Goal: Transaction & Acquisition: Purchase product/service

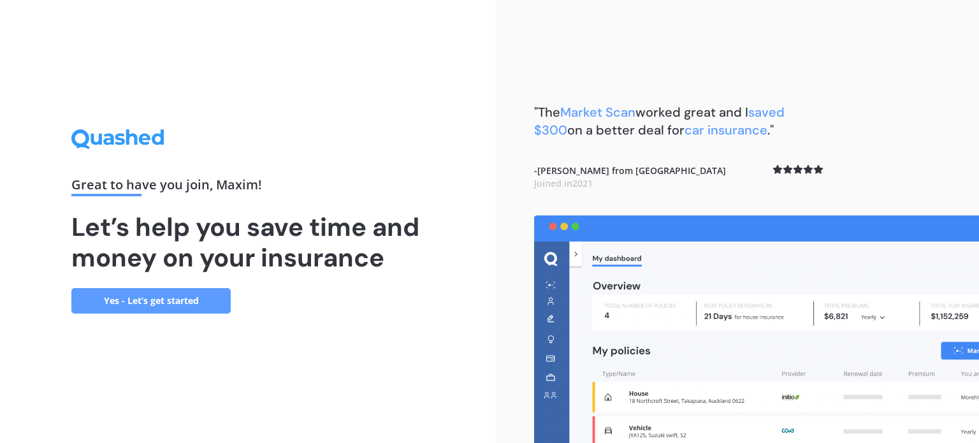
click at [156, 296] on link "Yes - Let’s get started" at bounding box center [150, 300] width 159 height 25
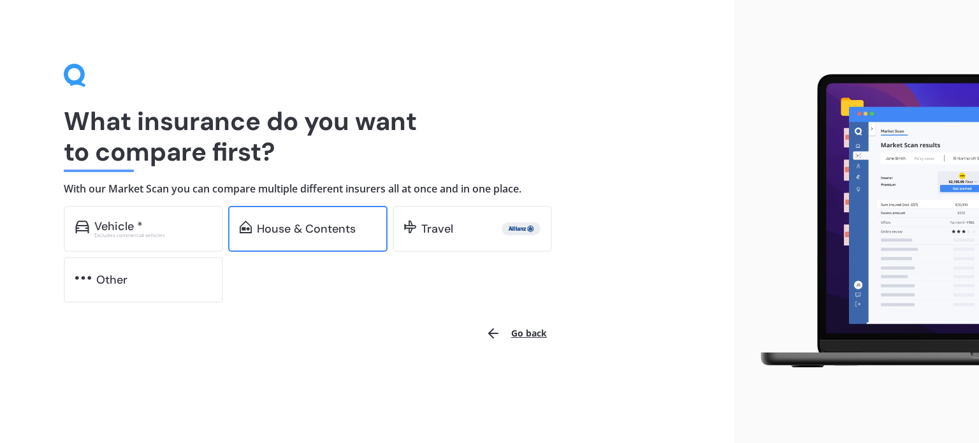
click at [321, 239] on div "House & Contents" at bounding box center [307, 229] width 159 height 46
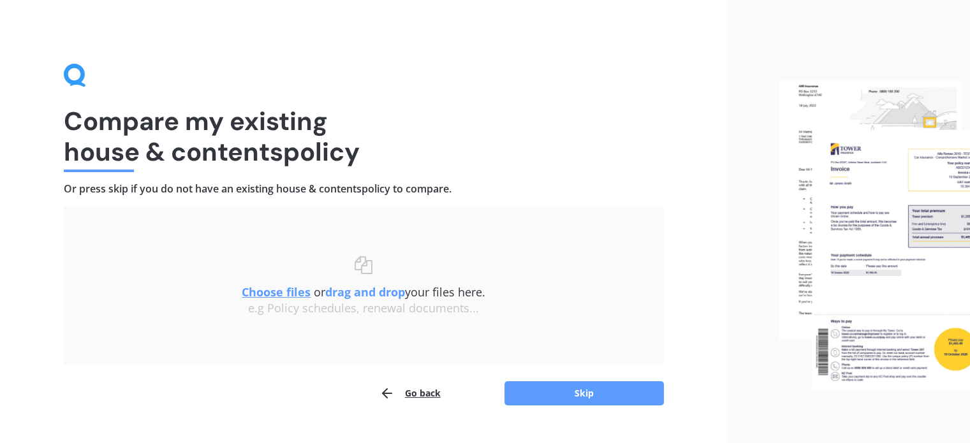
scroll to position [26, 0]
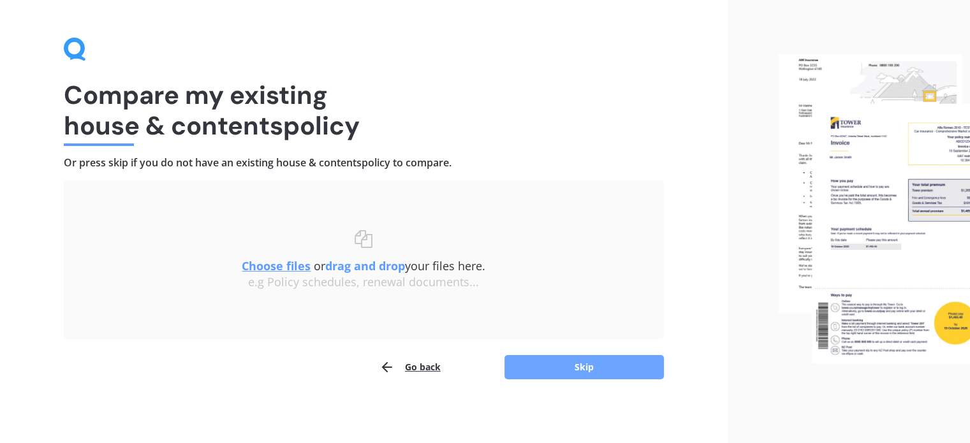
click at [569, 364] on button "Skip" at bounding box center [583, 367] width 159 height 24
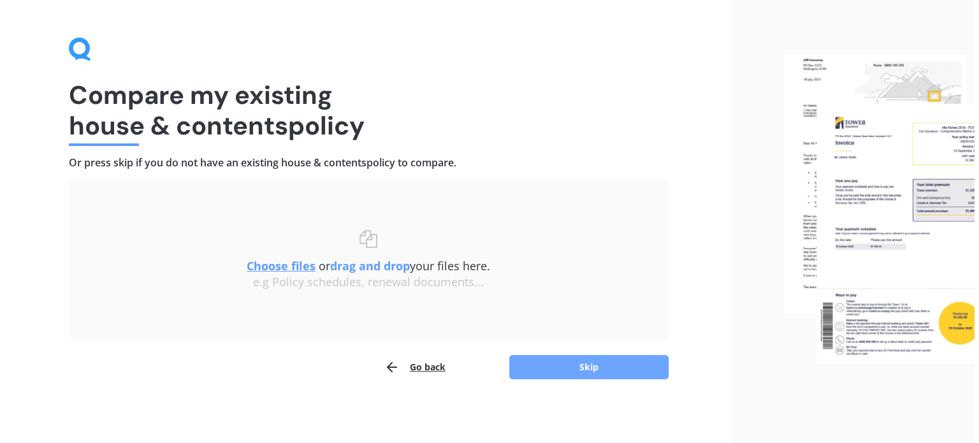
scroll to position [0, 0]
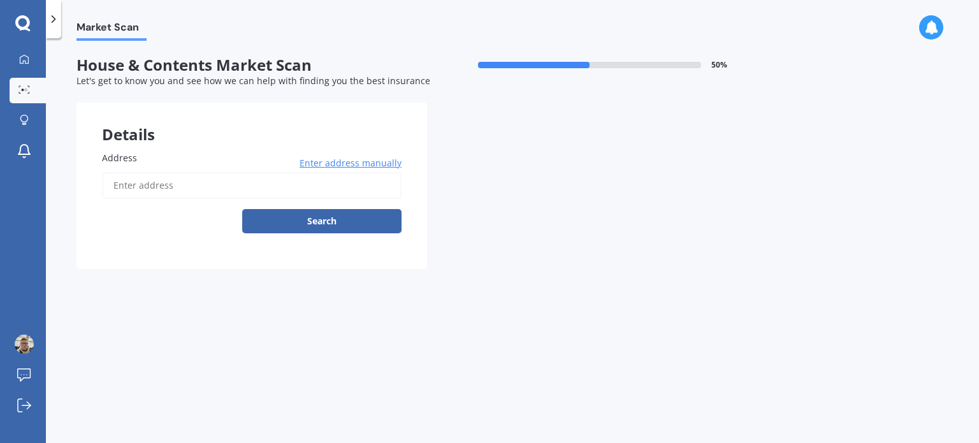
click at [158, 186] on input "Address" at bounding box center [252, 185] width 300 height 27
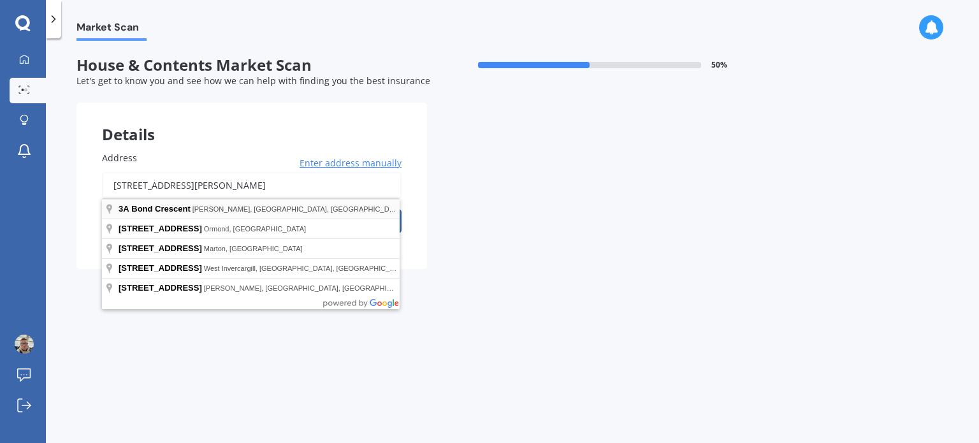
type input "3A Bond Crescent, Forrest Hill, Auckland 0620"
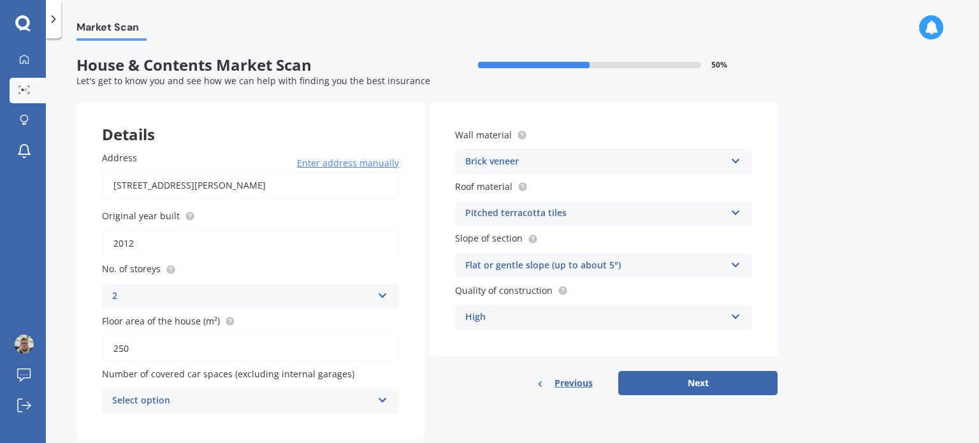
click at [567, 157] on div "Brick veneer" at bounding box center [595, 161] width 260 height 15
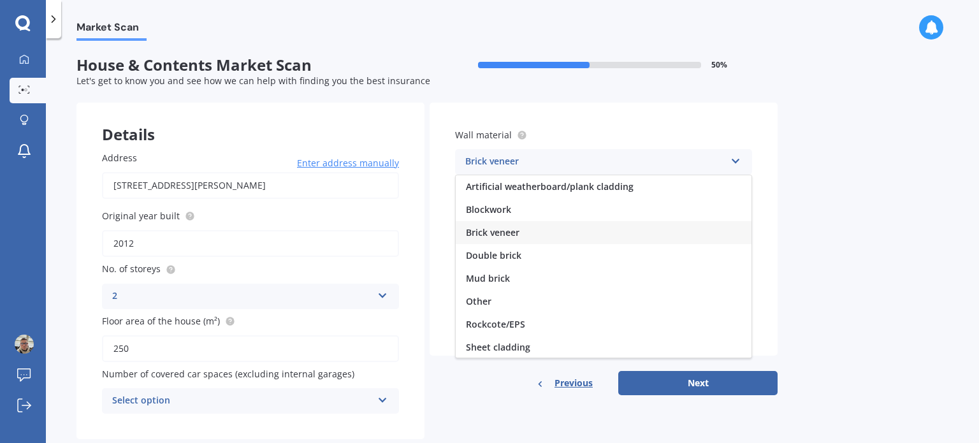
click at [567, 157] on div "Brick veneer" at bounding box center [595, 161] width 260 height 15
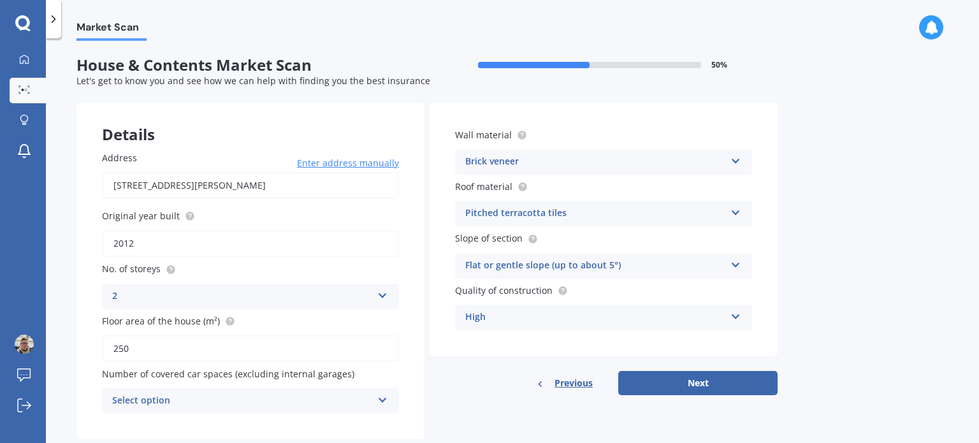
click at [542, 268] on div "Flat or gentle slope (up to about 5°)" at bounding box center [595, 265] width 260 height 15
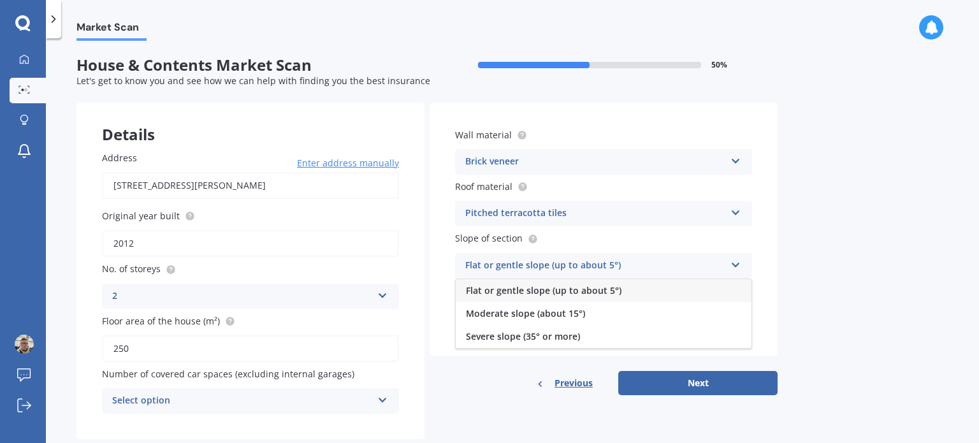
click at [541, 267] on div "Flat or gentle slope (up to about 5°)" at bounding box center [595, 265] width 260 height 15
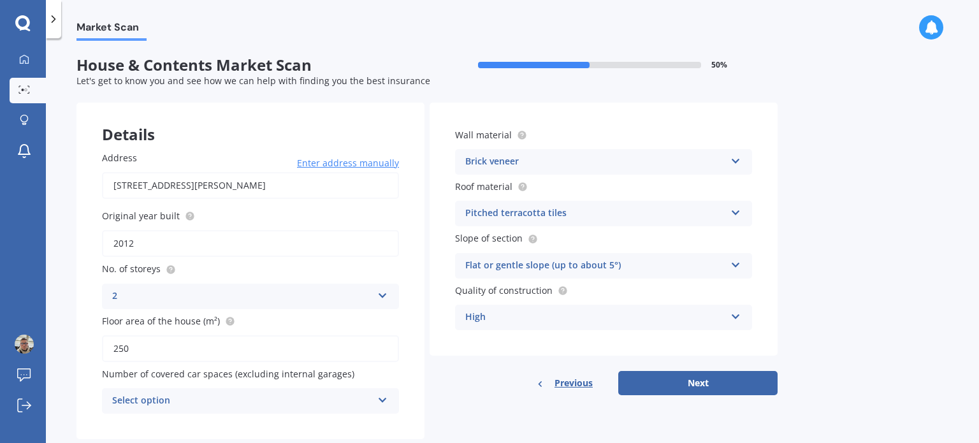
click at [181, 243] on input "2012" at bounding box center [250, 243] width 297 height 27
click at [80, 278] on div "Address 3A Bond Crescent, Forrest Hill, Auckland 0620 Enter address manually Se…" at bounding box center [250, 283] width 348 height 314
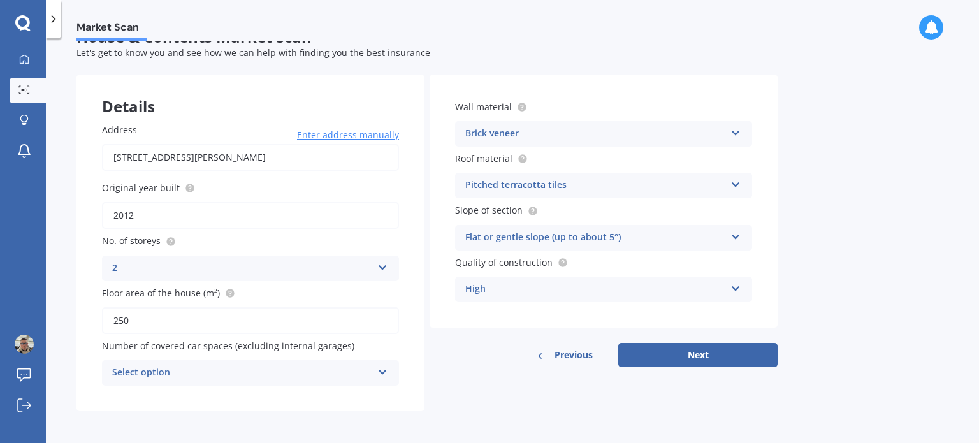
click at [310, 372] on div "Select option" at bounding box center [242, 372] width 260 height 15
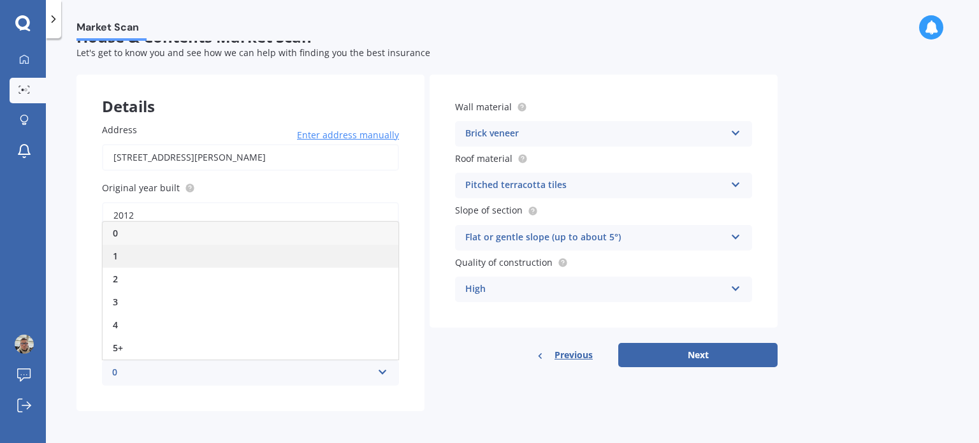
click at [242, 247] on div "1" at bounding box center [251, 256] width 296 height 23
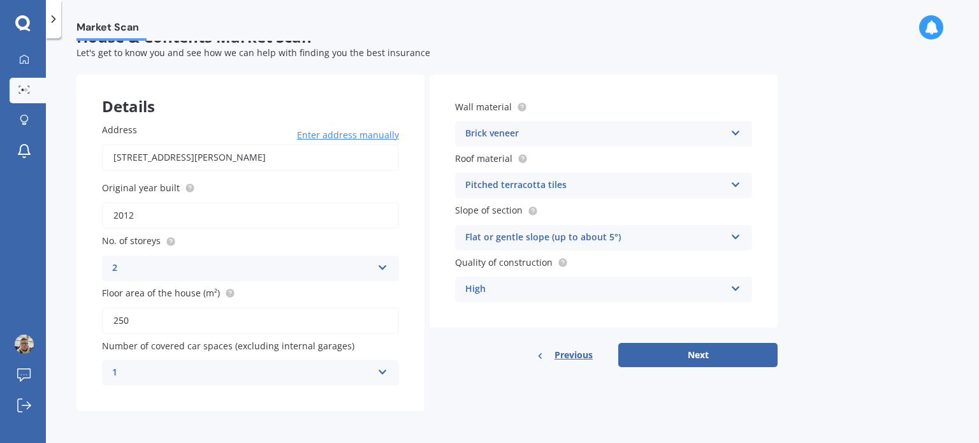
click at [607, 402] on div "Details Address 3A Bond Crescent, Forrest Hill, Auckland 0620 Enter address man…" at bounding box center [426, 243] width 701 height 337
click at [706, 354] on button "Next" at bounding box center [697, 355] width 159 height 24
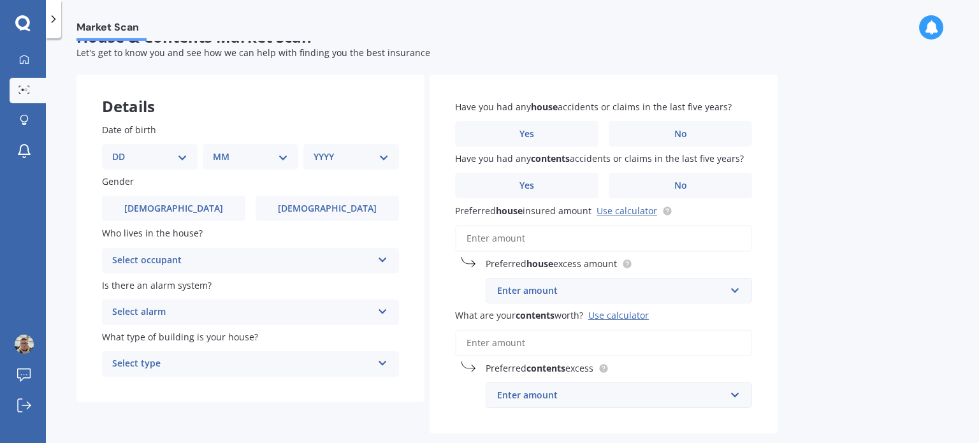
scroll to position [0, 0]
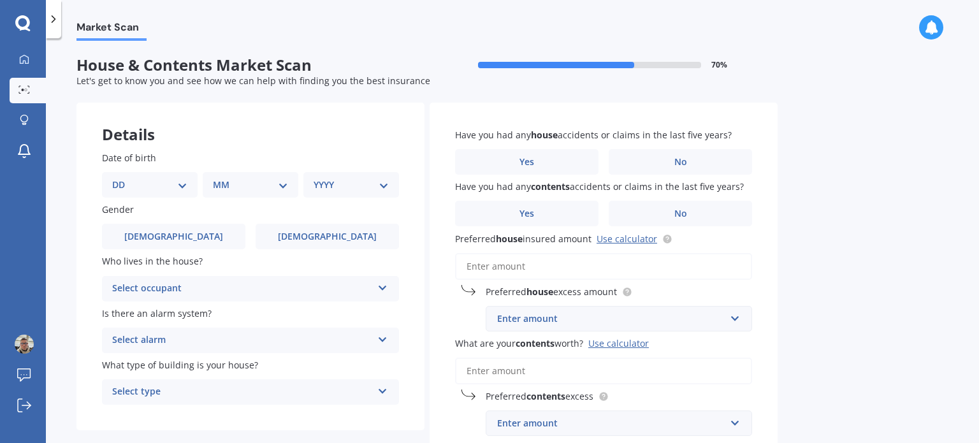
click at [158, 185] on select "DD 01 02 03 04 05 06 07 08 09 10 11 12 13 14 15 16 17 18 19 20 21 22 23 24 25 2…" at bounding box center [149, 185] width 75 height 14
select select "23"
click at [122, 178] on select "DD 01 02 03 04 05 06 07 08 09 10 11 12 13 14 15 16 17 18 19 20 21 22 23 24 25 2…" at bounding box center [149, 185] width 75 height 14
click at [266, 180] on select "MM 01 02 03 04 05 06 07 08 09 10 11 12" at bounding box center [253, 185] width 70 height 14
select select "12"
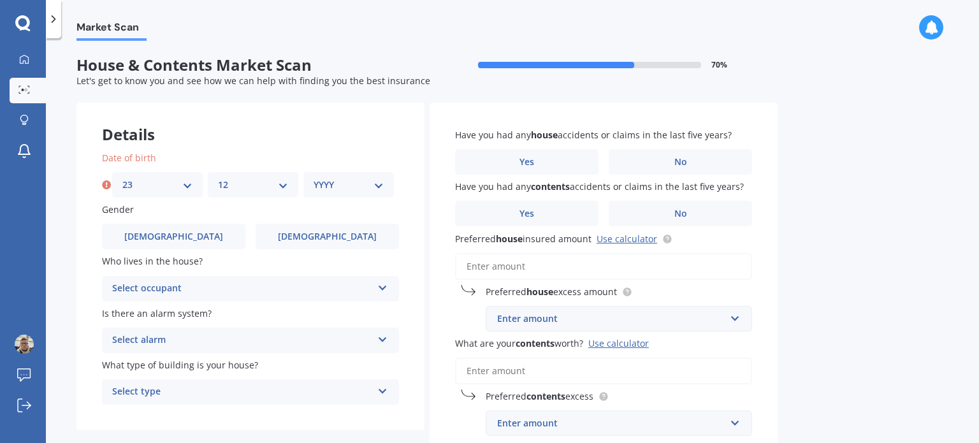
click at [218, 178] on select "MM 01 02 03 04 05 06 07 08 09 10 11 12" at bounding box center [253, 185] width 70 height 14
click at [358, 180] on select "YYYY 2009 2008 2007 2006 2005 2004 2003 2002 2001 2000 1999 1998 1997 1996 1995…" at bounding box center [349, 185] width 70 height 14
select select "1986"
click at [314, 178] on select "YYYY 2009 2008 2007 2006 2005 2004 2003 2002 2001 2000 1999 1998 1997 1996 1995…" at bounding box center [349, 185] width 70 height 14
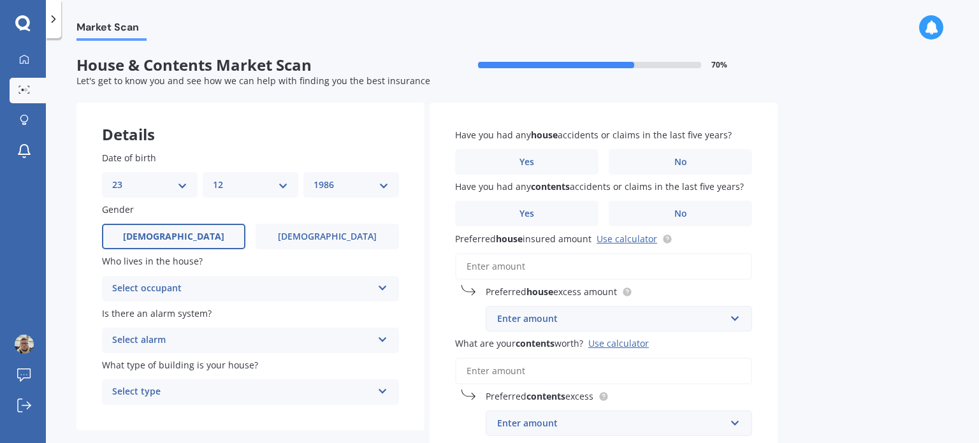
click at [170, 229] on label "[DEMOGRAPHIC_DATA]" at bounding box center [173, 236] width 143 height 25
click at [0, 0] on input "[DEMOGRAPHIC_DATA]" at bounding box center [0, 0] width 0 height 0
click at [214, 290] on div "Select occupant" at bounding box center [242, 288] width 260 height 15
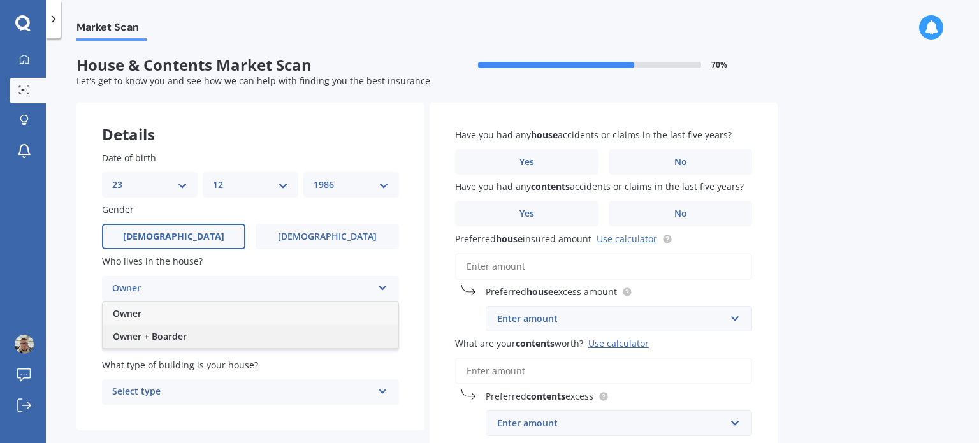
click at [208, 340] on div "Owner + Boarder" at bounding box center [251, 336] width 296 height 23
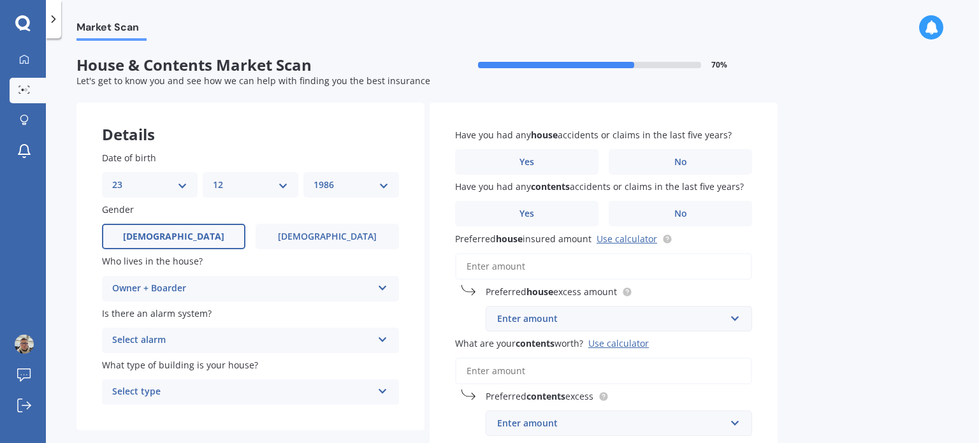
scroll to position [91, 0]
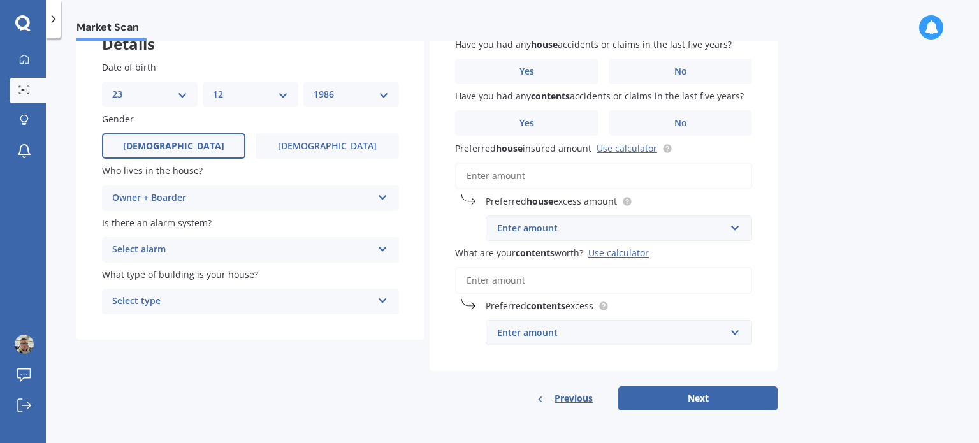
click at [182, 251] on div "Select alarm" at bounding box center [242, 249] width 260 height 15
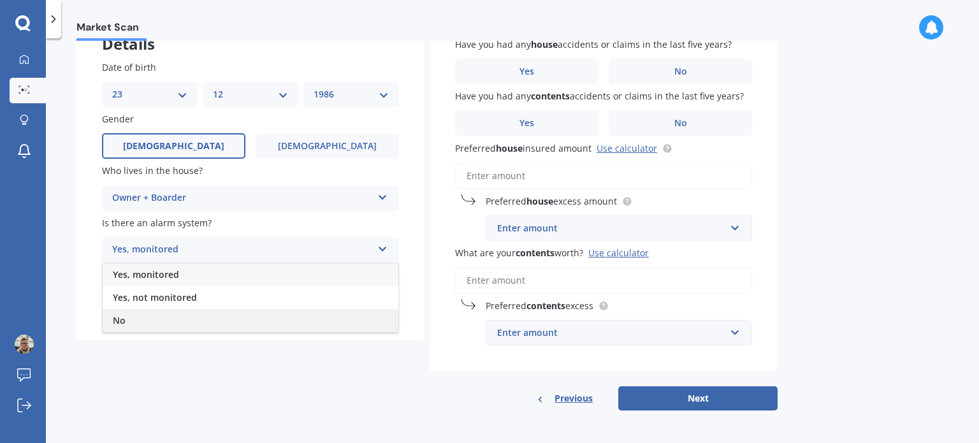
click at [177, 314] on div "No" at bounding box center [251, 320] width 296 height 23
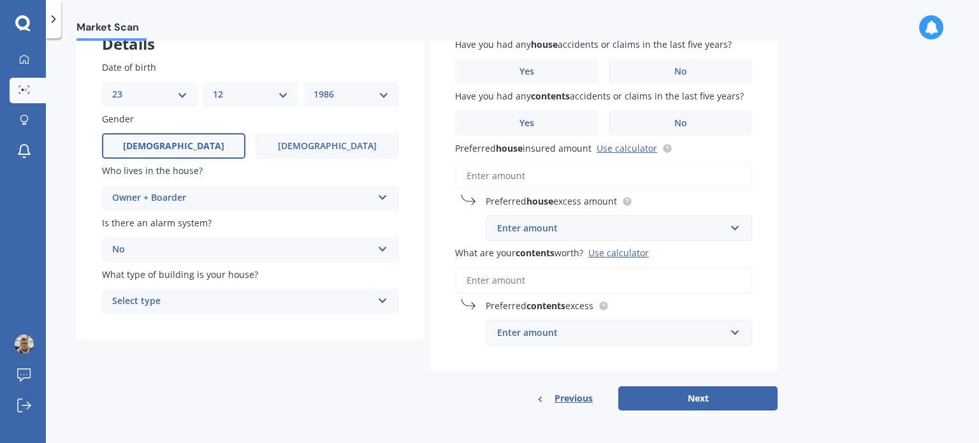
click at [196, 255] on div "No" at bounding box center [242, 249] width 260 height 15
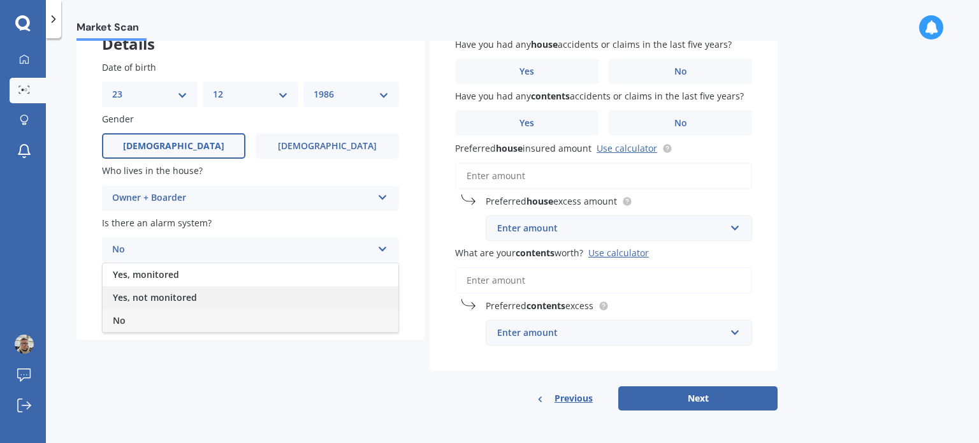
click at [198, 300] on div "Yes, not monitored" at bounding box center [251, 297] width 296 height 23
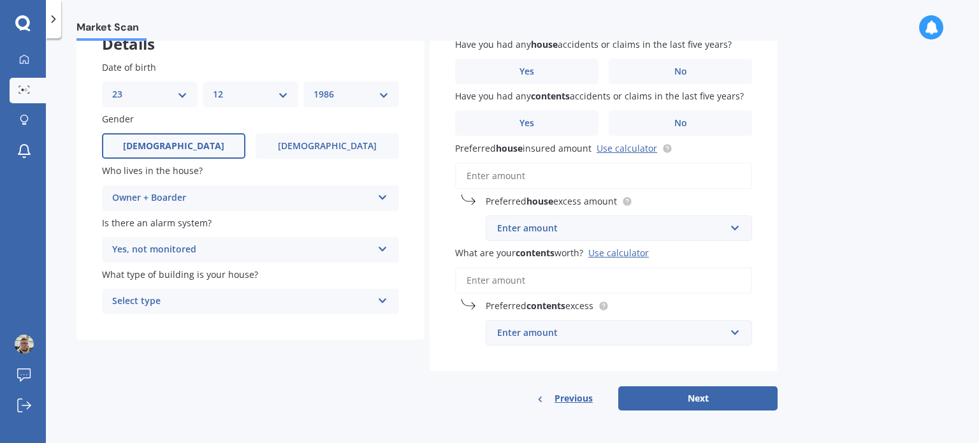
click at [181, 303] on div "Select type" at bounding box center [242, 301] width 260 height 15
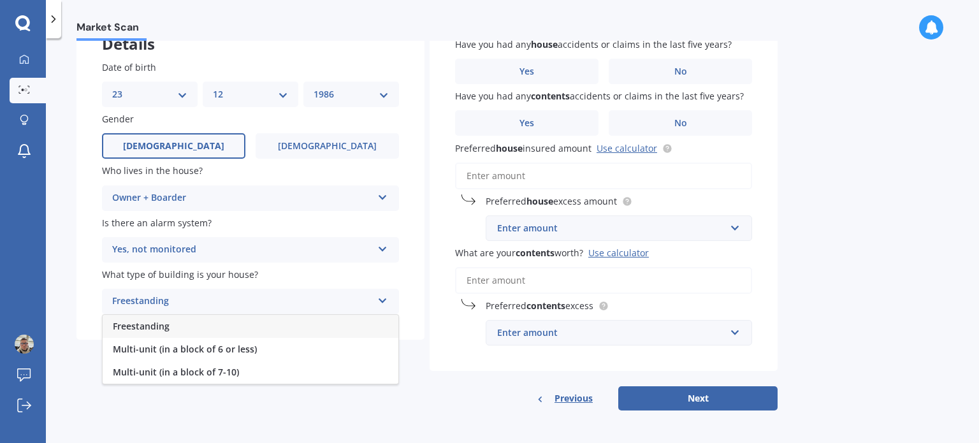
click at [194, 328] on div "Freestanding" at bounding box center [251, 326] width 296 height 23
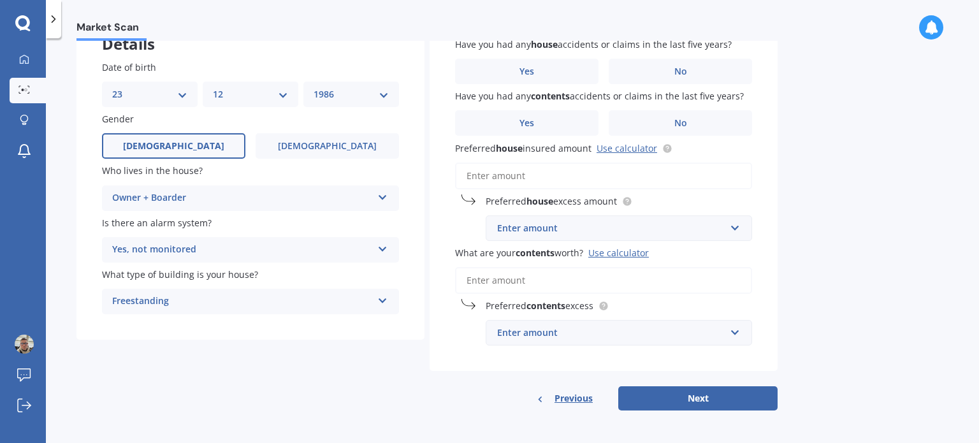
scroll to position [0, 0]
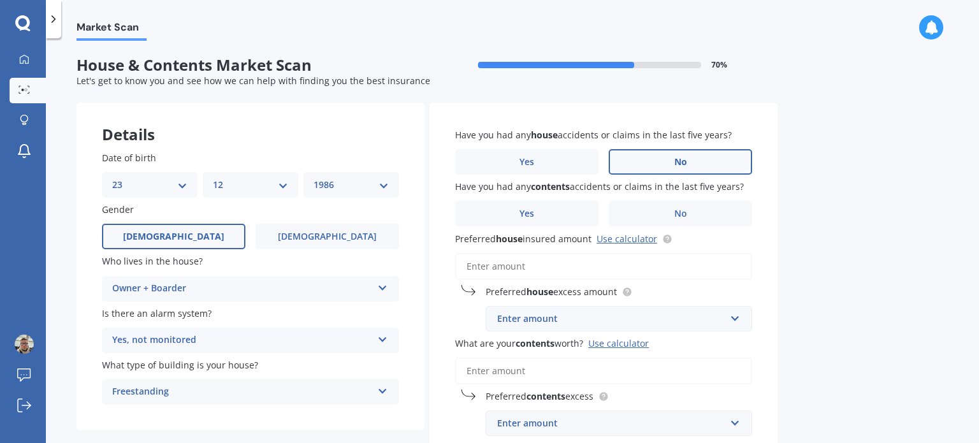
click at [718, 158] on label "No" at bounding box center [680, 161] width 143 height 25
click at [0, 0] on input "No" at bounding box center [0, 0] width 0 height 0
click at [632, 216] on label "No" at bounding box center [680, 213] width 143 height 25
click at [0, 0] on input "No" at bounding box center [0, 0] width 0 height 0
click at [666, 237] on icon at bounding box center [667, 237] width 3 height 3
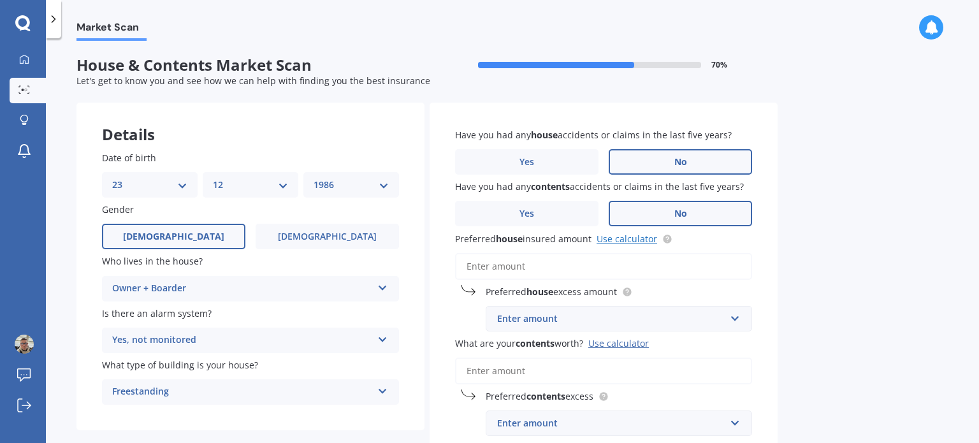
click at [644, 239] on link "Use calculator" at bounding box center [627, 239] width 61 height 12
click at [525, 270] on input "Preferred house insured amount Use calculator" at bounding box center [603, 266] width 297 height 27
paste input "$1,250,168"
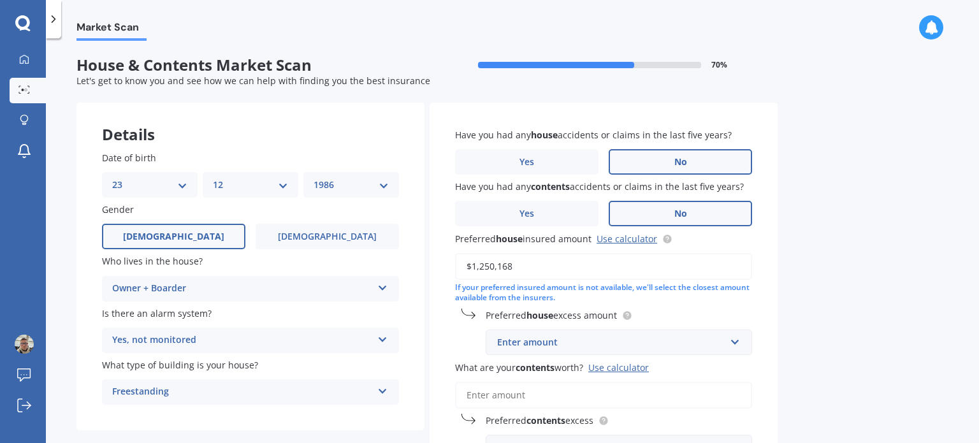
type input "$1,250,168"
click at [836, 255] on div "Market Scan House & Contents Market Scan 70 % Let's get to know you and see how…" at bounding box center [512, 243] width 933 height 405
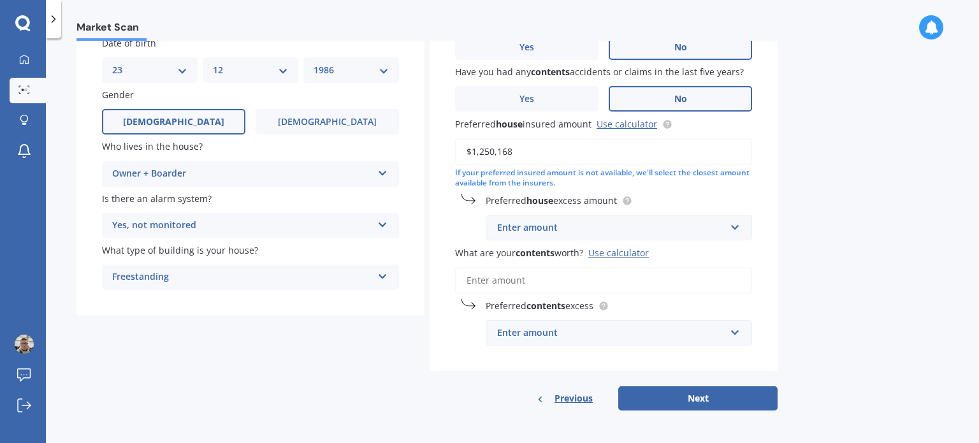
click at [537, 229] on div "Enter amount" at bounding box center [611, 228] width 228 height 14
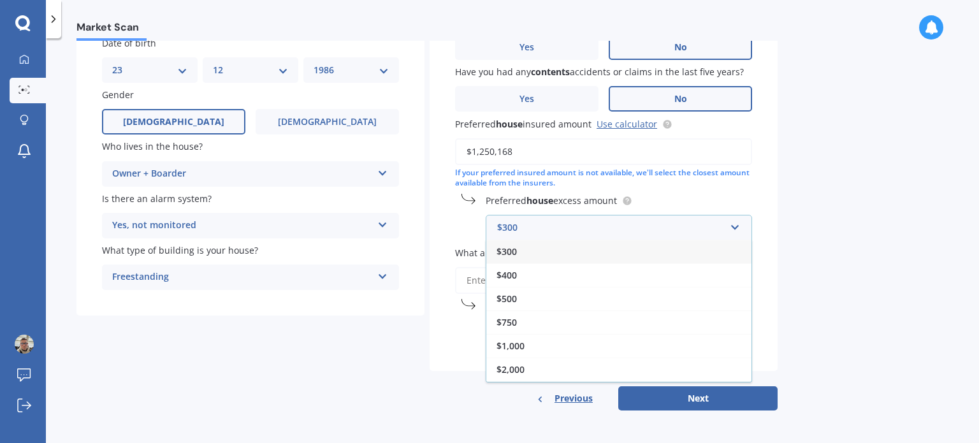
click at [535, 253] on div "$300" at bounding box center [618, 252] width 265 height 24
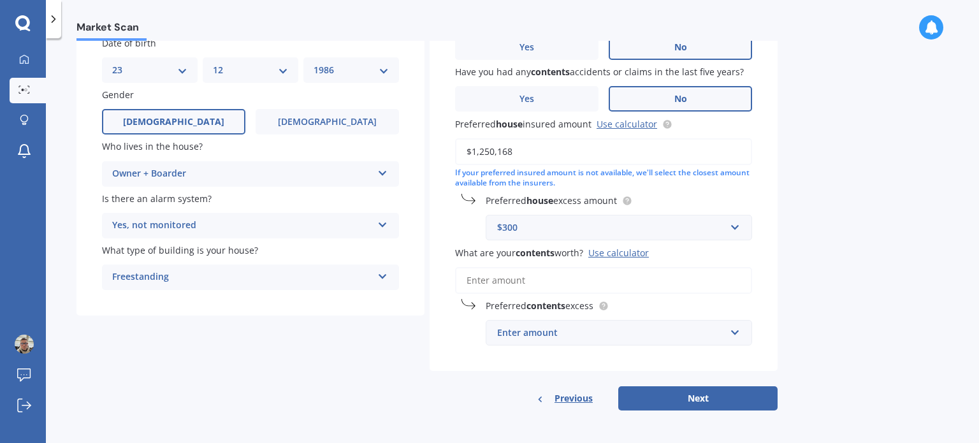
click at [625, 231] on div "$300" at bounding box center [611, 228] width 228 height 14
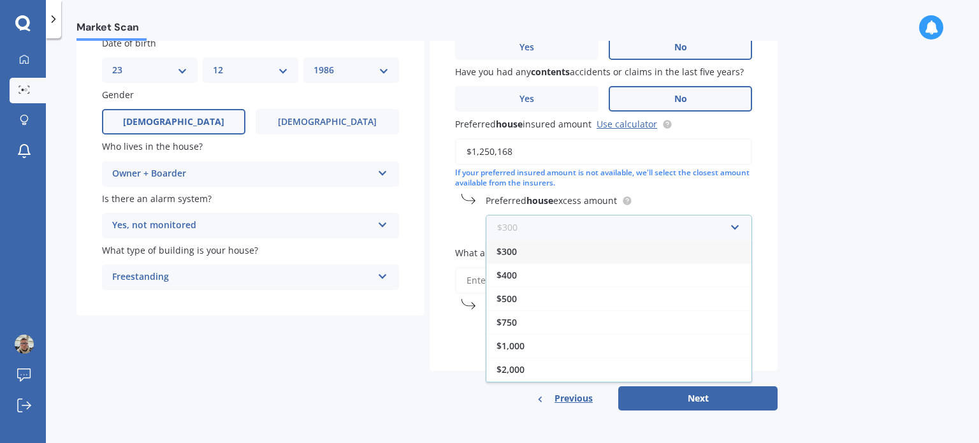
click at [623, 229] on input "text" at bounding box center [614, 227] width 255 height 24
click at [882, 189] on div "Market Scan House & Contents Market Scan 70 % Let's get to know you and see how…" at bounding box center [512, 243] width 933 height 405
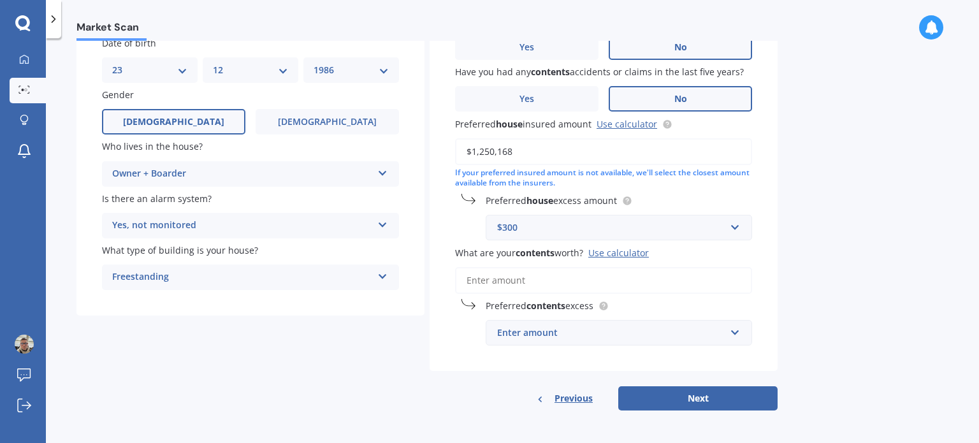
click at [543, 280] on input "What are your contents worth? Use calculator" at bounding box center [603, 280] width 297 height 27
click at [614, 254] on div "Use calculator" at bounding box center [618, 253] width 61 height 12
click at [614, 267] on input "What are your contents worth? Use calculator" at bounding box center [603, 280] width 297 height 27
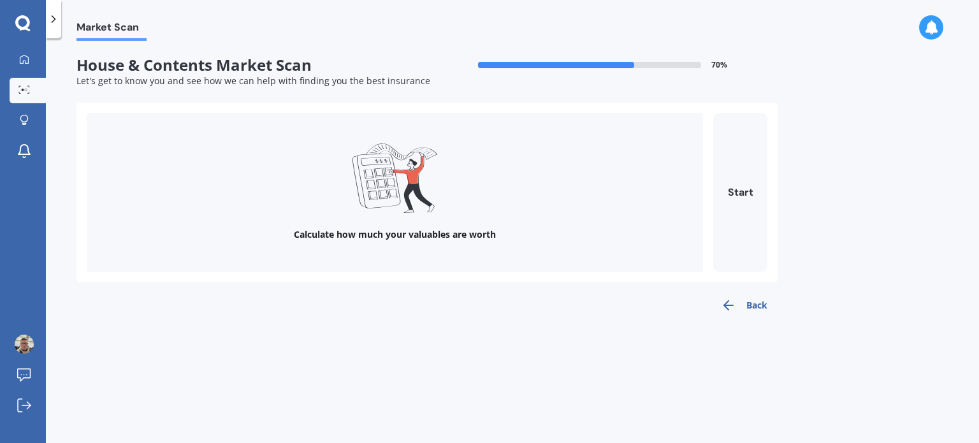
scroll to position [0, 0]
click at [735, 187] on button "Start" at bounding box center [740, 192] width 54 height 159
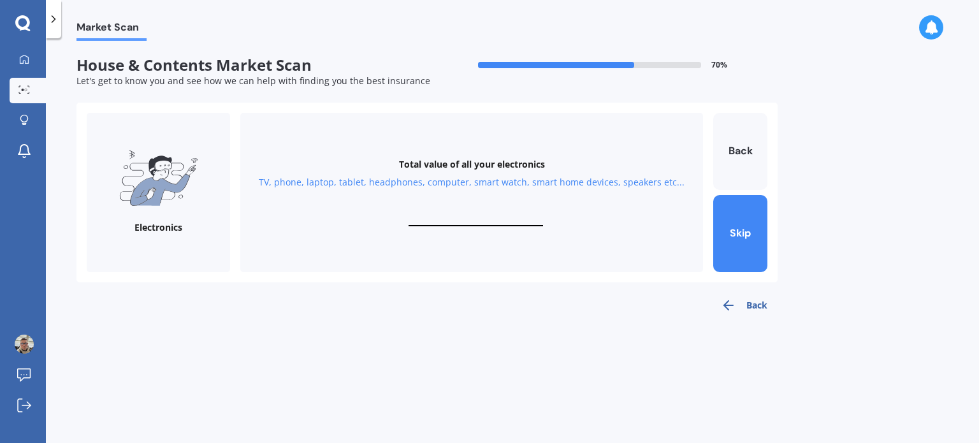
click at [467, 223] on input "text" at bounding box center [476, 220] width 134 height 12
type input "$0"
type input "$10,000"
click at [749, 236] on button "Next" at bounding box center [740, 233] width 54 height 77
click at [512, 216] on input "text" at bounding box center [476, 220] width 134 height 12
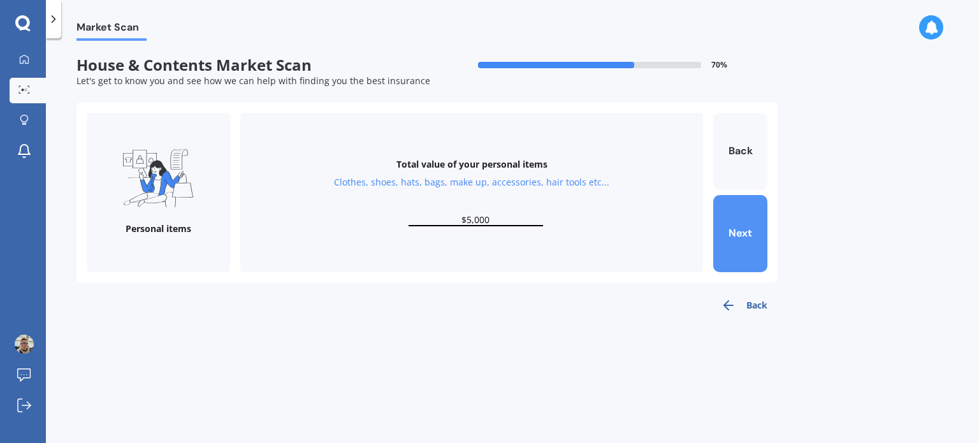
type input "$5,000"
click at [760, 225] on button "Next" at bounding box center [740, 233] width 54 height 77
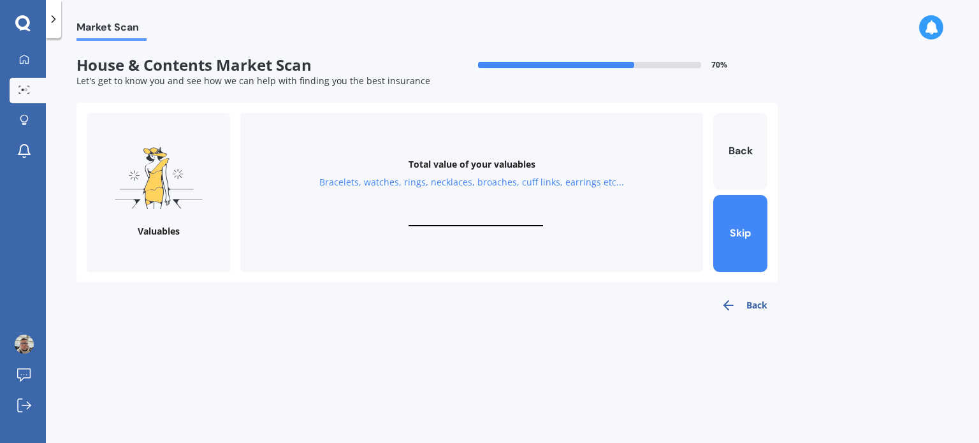
click at [517, 215] on input "text" at bounding box center [476, 220] width 134 height 12
type input "$5,000"
click at [745, 208] on button "Next" at bounding box center [740, 233] width 54 height 77
click at [488, 205] on div "Total value of your kitchen items Kitchen appliances, utensils, china, glasswar…" at bounding box center [471, 192] width 463 height 159
click at [494, 215] on input "text" at bounding box center [476, 220] width 134 height 12
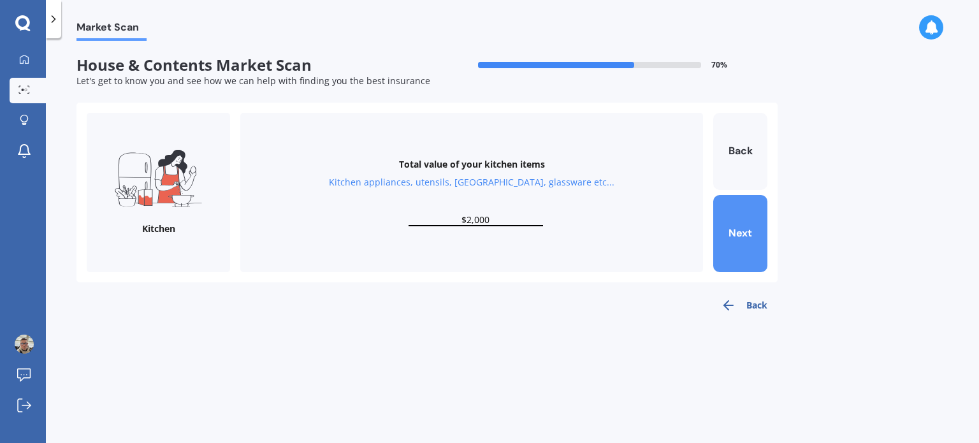
type input "$2,000"
click at [766, 236] on button "Next" at bounding box center [740, 233] width 54 height 77
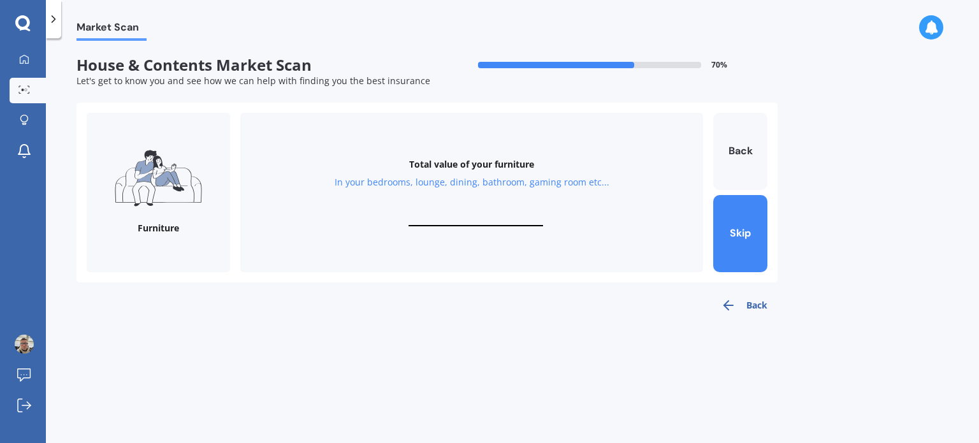
click at [481, 214] on input "text" at bounding box center [476, 220] width 134 height 12
type input "$2,000"
click at [728, 215] on button "Next" at bounding box center [740, 233] width 54 height 77
click at [492, 214] on div "Total value of your whiteware Washing machine, dryer, dehumidifier, stove, frid…" at bounding box center [471, 192] width 463 height 159
click at [505, 221] on input "text" at bounding box center [476, 220] width 134 height 12
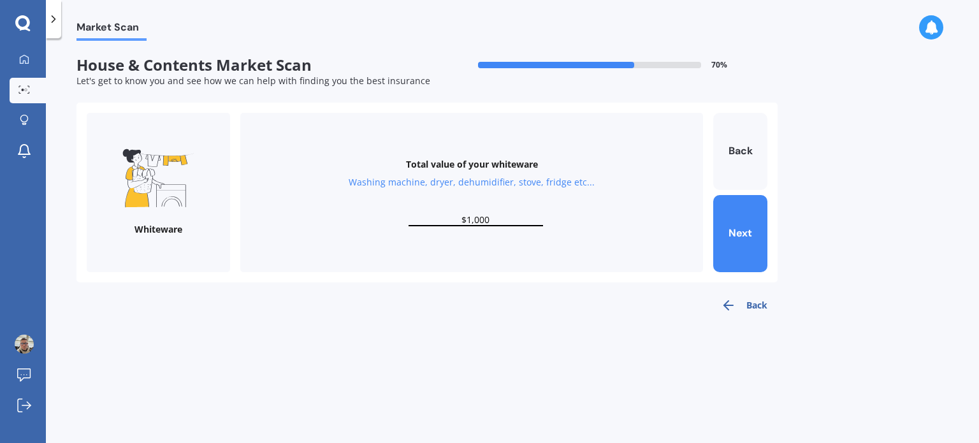
type input "$1,000"
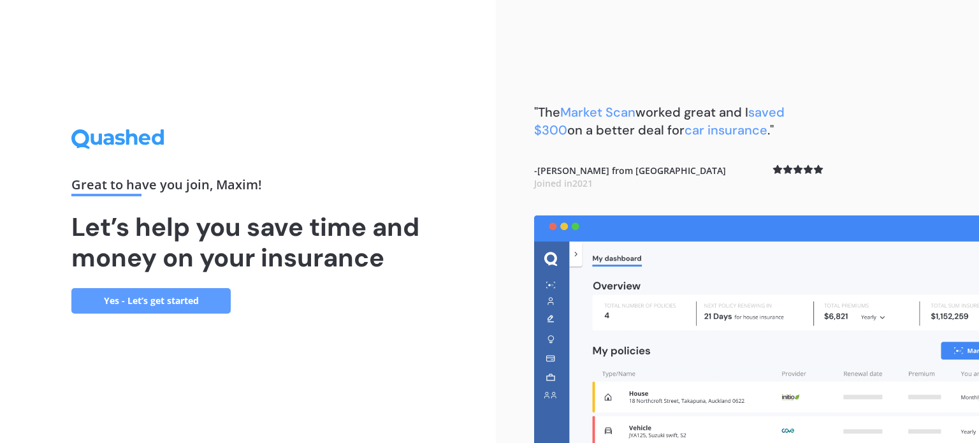
click at [152, 305] on link "Yes - Let’s get started" at bounding box center [150, 300] width 159 height 25
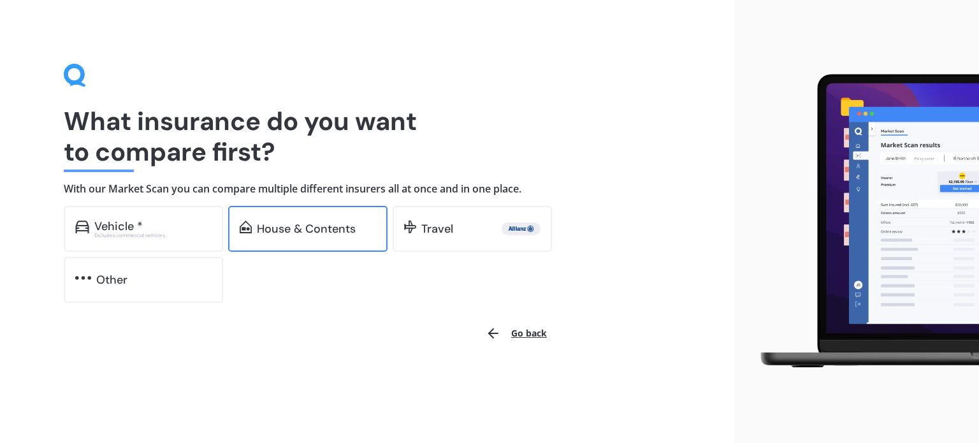
click at [291, 239] on div "House & Contents" at bounding box center [307, 229] width 159 height 46
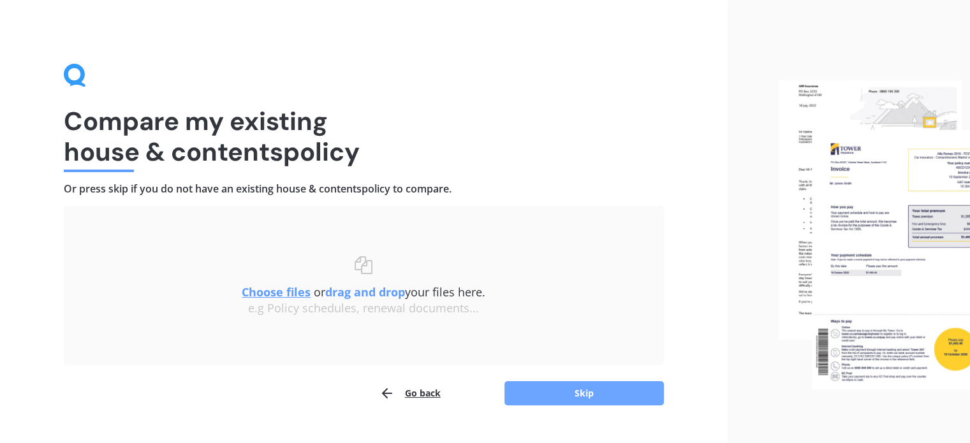
click at [636, 387] on button "Skip" at bounding box center [583, 393] width 159 height 24
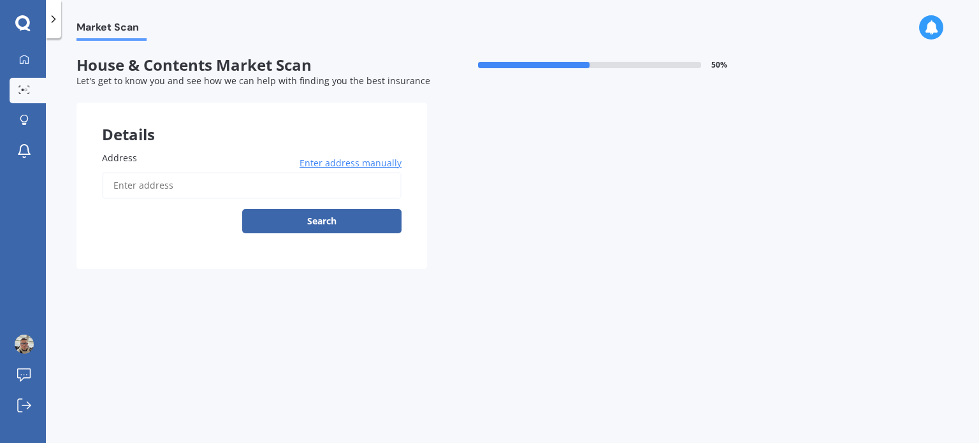
click at [148, 187] on input "Address" at bounding box center [252, 185] width 300 height 27
type input "[STREET_ADDRESS][PERSON_NAME]"
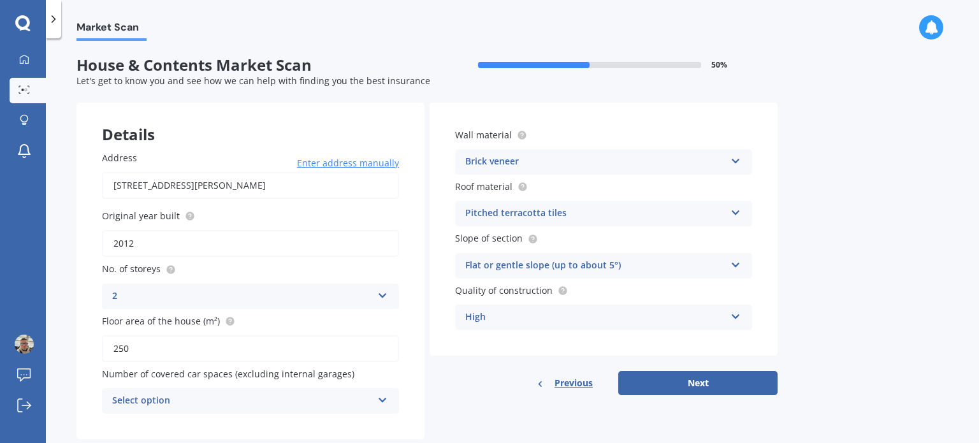
scroll to position [28, 0]
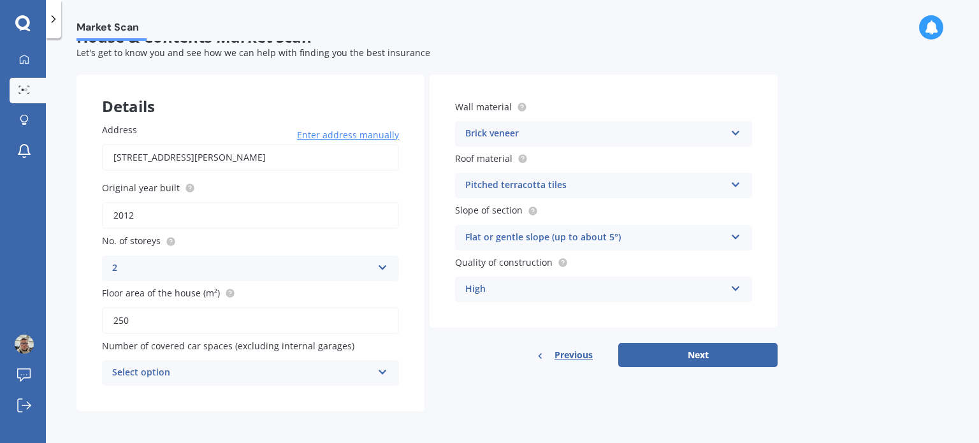
click at [296, 381] on div "Select option 0 1 2 3 4 5+" at bounding box center [250, 372] width 297 height 25
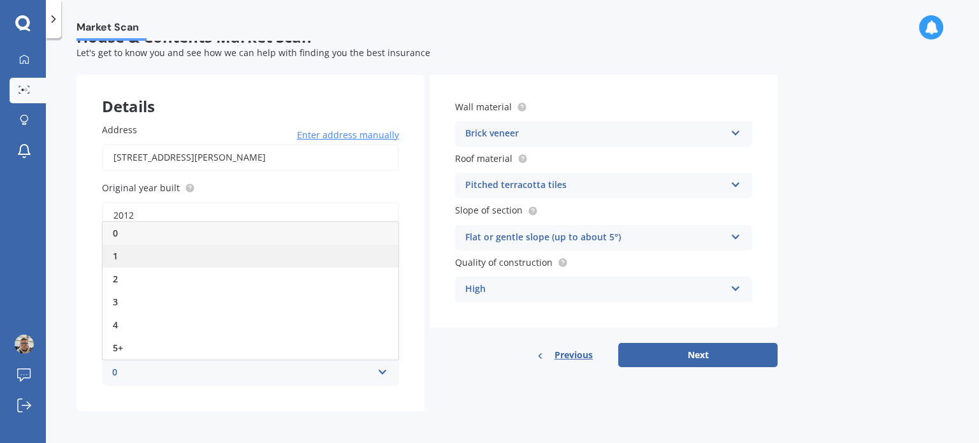
click at [176, 258] on div "1" at bounding box center [251, 256] width 296 height 23
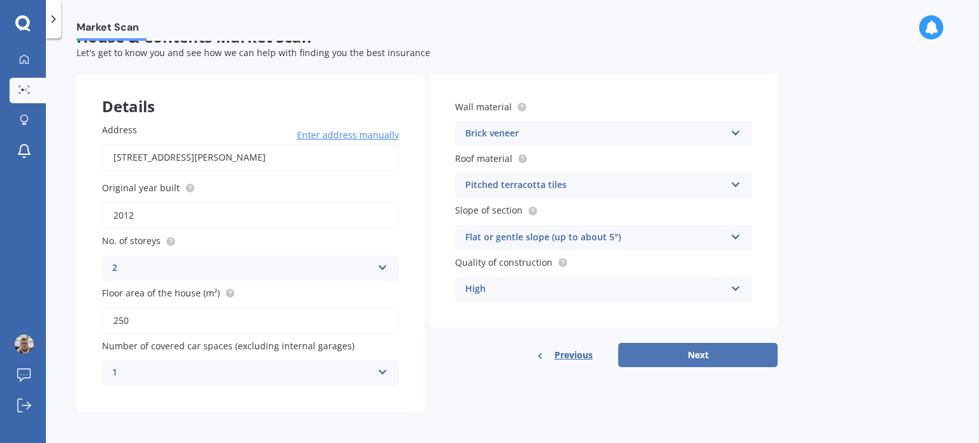
click at [693, 358] on button "Next" at bounding box center [697, 355] width 159 height 24
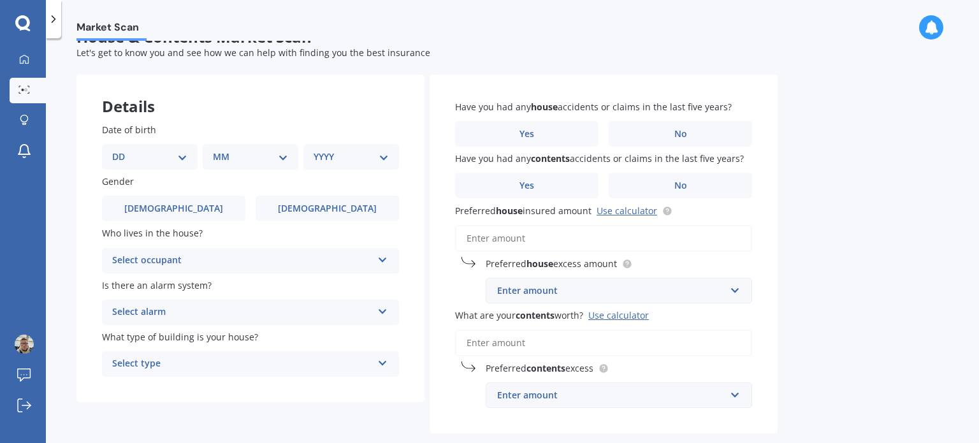
scroll to position [0, 0]
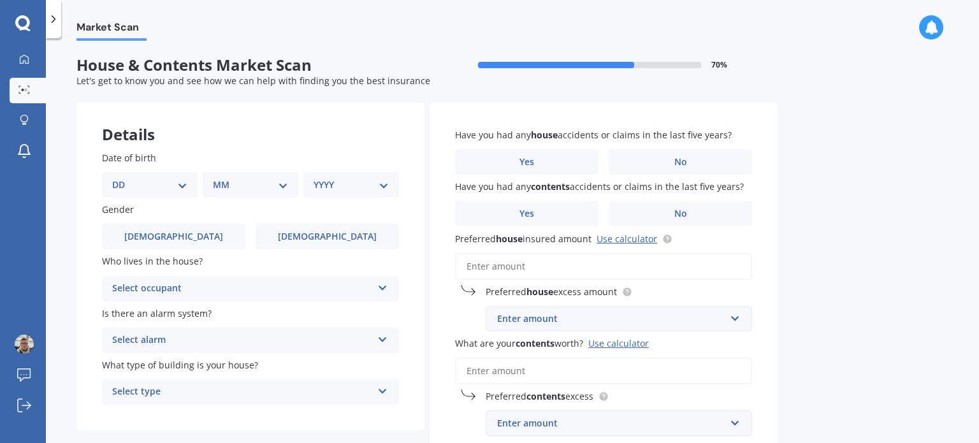
click at [145, 189] on select "DD 01 02 03 04 05 06 07 08 09 10 11 12 13 14 15 16 17 18 19 20 21 22 23 24 25 2…" at bounding box center [149, 185] width 75 height 14
select select "23"
click at [252, 180] on select "MM 01 02 03 04 05 06 07 08 09 10 11 12" at bounding box center [250, 185] width 75 height 14
select select "12"
click at [333, 185] on select "YYYY 2009 2008 2007 2006 2005 2004 2003 2002 2001 2000 1999 1998 1997 1996 1995…" at bounding box center [349, 185] width 70 height 14
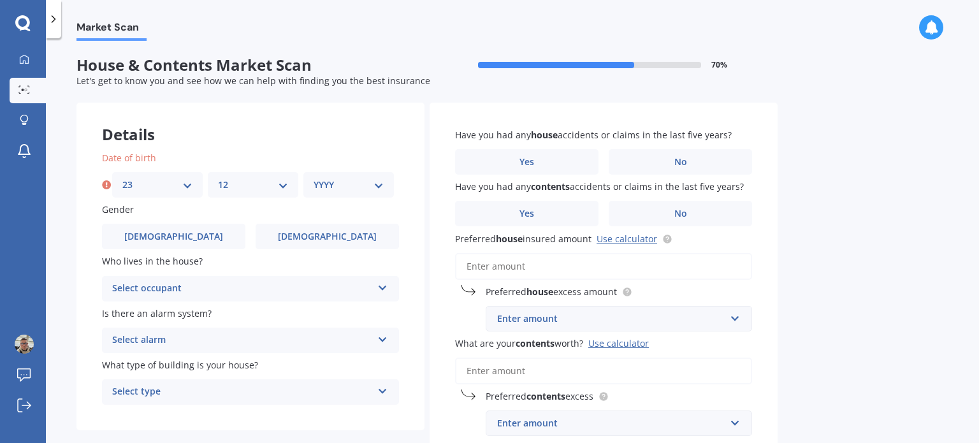
select select "1986"
click at [314, 178] on select "YYYY 2009 2008 2007 2006 2005 2004 2003 2002 2001 2000 1999 1998 1997 1996 1995…" at bounding box center [349, 185] width 70 height 14
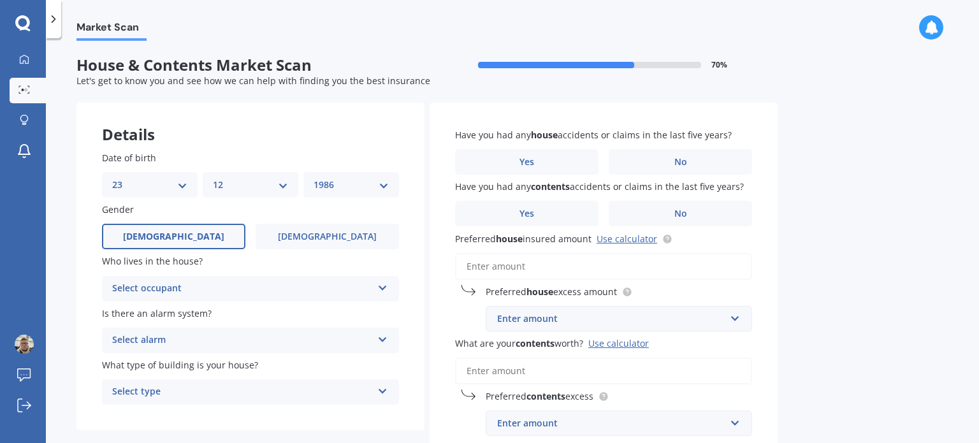
click at [237, 230] on label "[DEMOGRAPHIC_DATA]" at bounding box center [173, 236] width 143 height 25
click at [0, 0] on input "[DEMOGRAPHIC_DATA]" at bounding box center [0, 0] width 0 height 0
click at [178, 285] on div "Select occupant" at bounding box center [242, 288] width 260 height 15
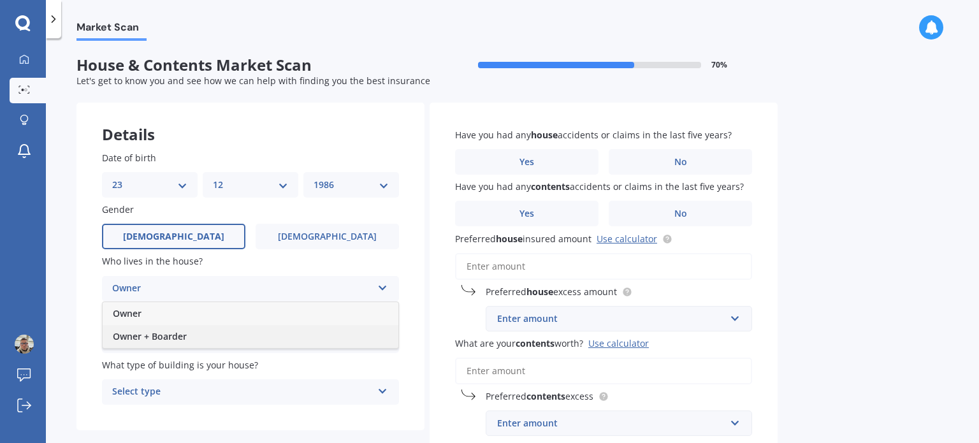
click at [182, 337] on span "Owner + Boarder" at bounding box center [150, 336] width 74 height 12
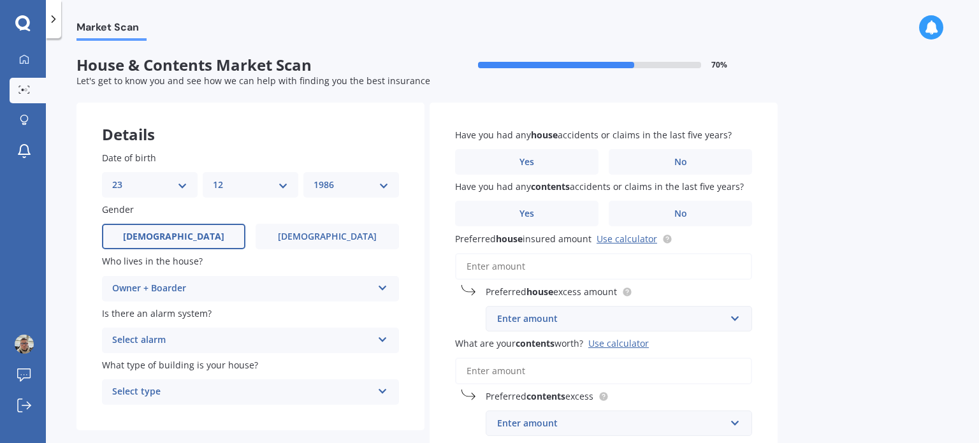
click at [168, 338] on div "Select alarm" at bounding box center [242, 340] width 260 height 15
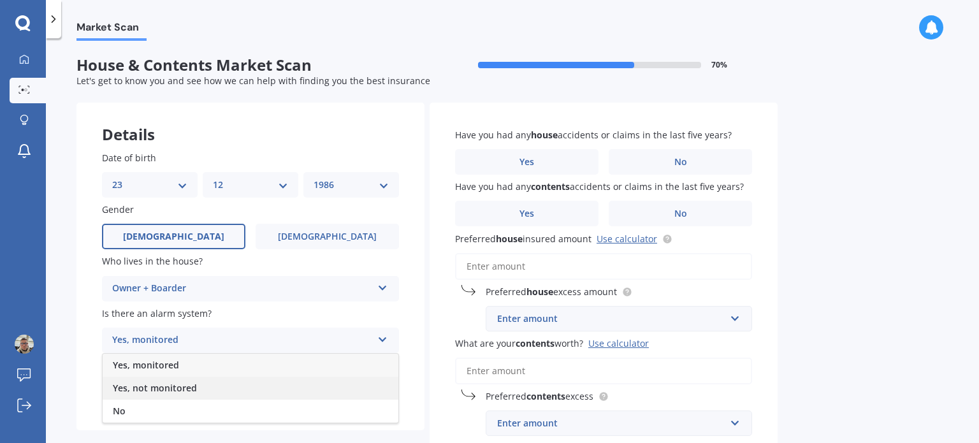
click at [160, 392] on span "Yes, not monitored" at bounding box center [155, 388] width 84 height 12
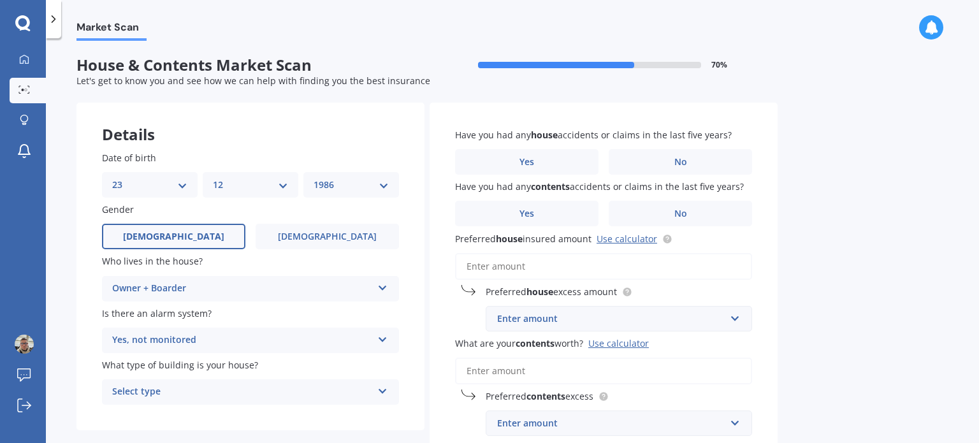
click at [156, 387] on div "Select type" at bounding box center [242, 391] width 260 height 15
click at [180, 323] on div "Freestanding" at bounding box center [251, 321] width 296 height 23
drag, startPoint x: 674, startPoint y: 170, endPoint x: 677, endPoint y: 183, distance: 13.0
click at [675, 170] on label "No" at bounding box center [680, 161] width 143 height 25
click at [0, 0] on input "No" at bounding box center [0, 0] width 0 height 0
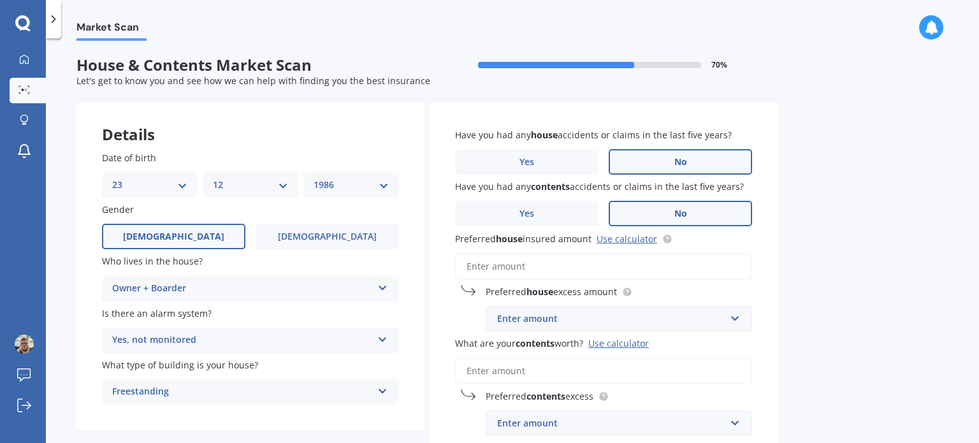
click at [680, 216] on span "No" at bounding box center [680, 213] width 13 height 11
click at [0, 0] on input "No" at bounding box center [0, 0] width 0 height 0
click at [556, 258] on input "Preferred house insured amount Use calculator" at bounding box center [603, 266] width 297 height 27
paste input "$1,250,168"
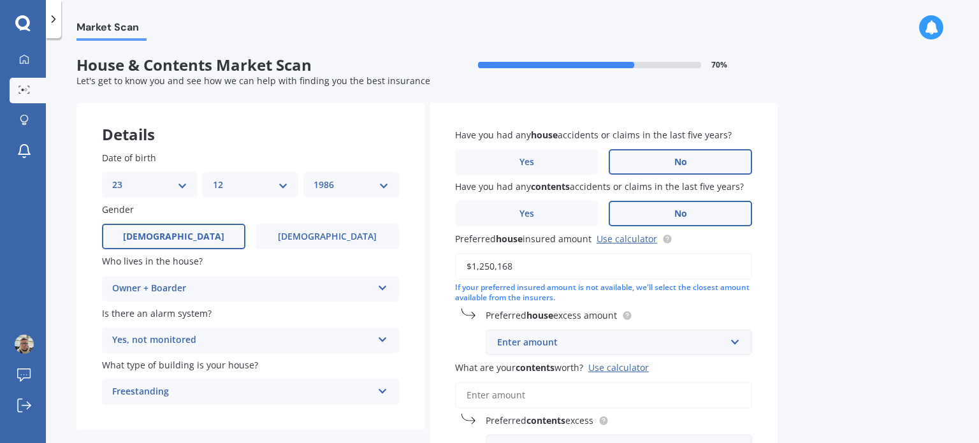
scroll to position [115, 0]
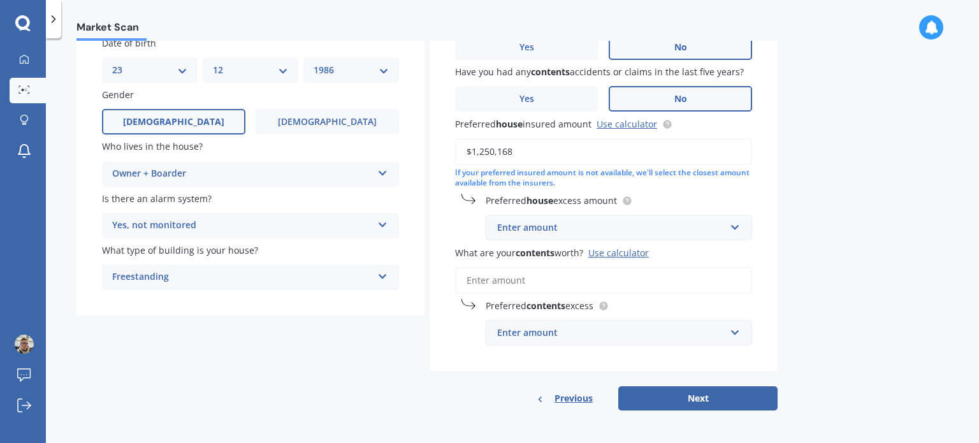
type input "$1,250,168"
click at [578, 282] on input "What are your contents worth? Use calculator" at bounding box center [603, 280] width 297 height 27
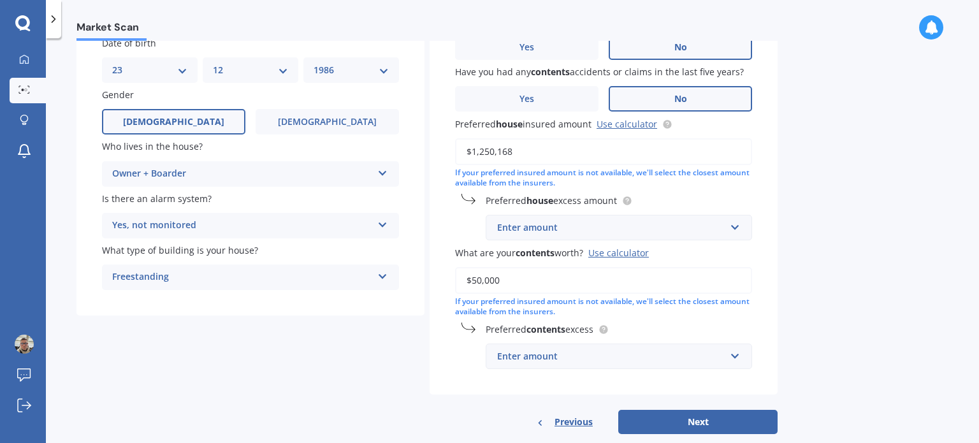
scroll to position [138, 0]
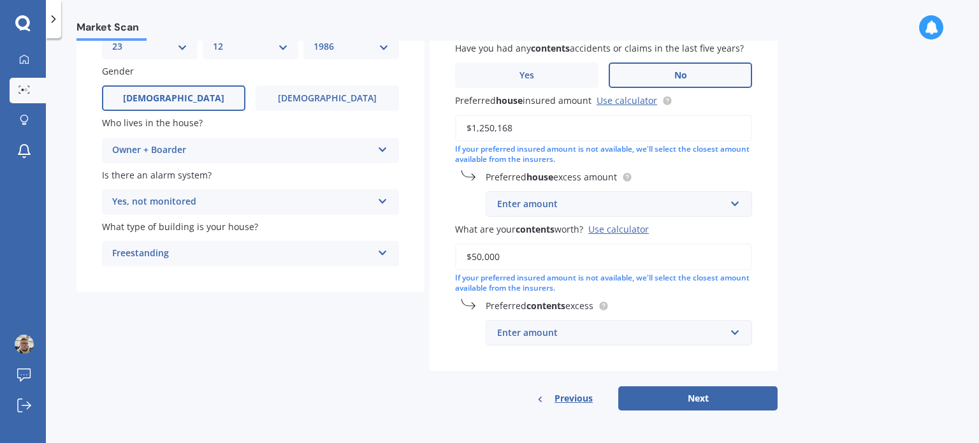
type input "$50,000"
click at [613, 356] on div "Have you had any house accidents or claims in the last five years? Yes No Have …" at bounding box center [604, 167] width 348 height 407
click at [609, 327] on div "Enter amount" at bounding box center [611, 333] width 228 height 14
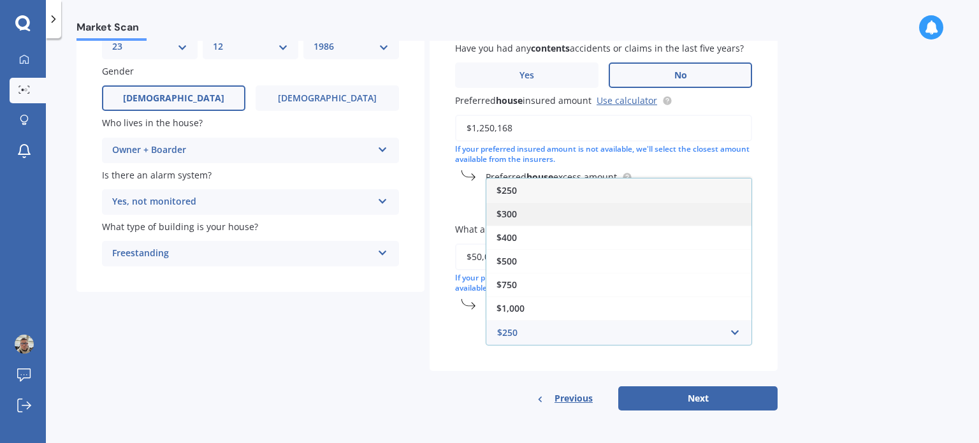
click at [561, 213] on div "$300" at bounding box center [618, 214] width 265 height 24
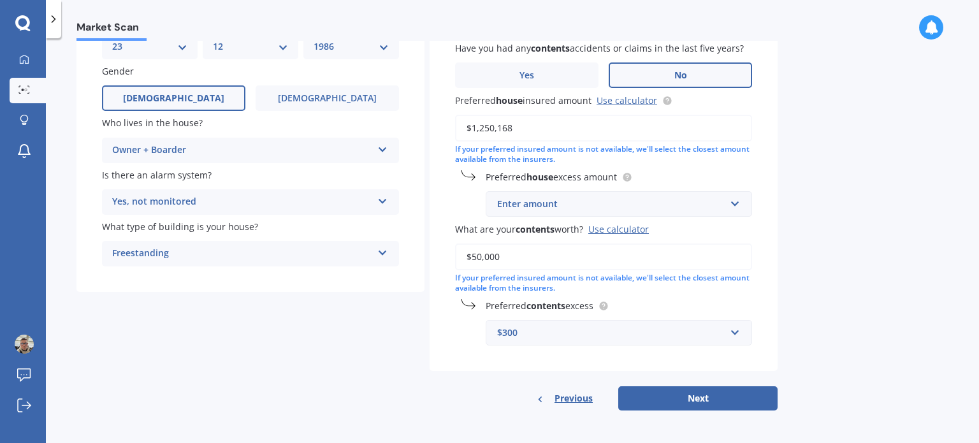
click at [675, 202] on div "Enter amount" at bounding box center [611, 204] width 228 height 14
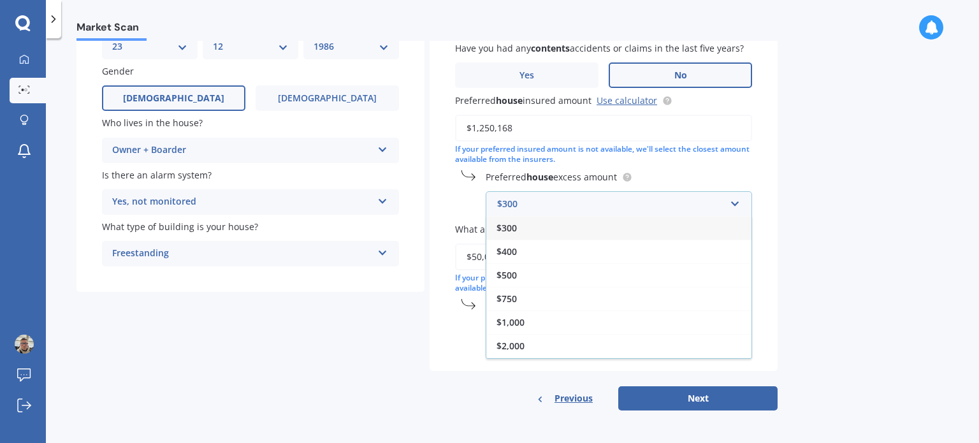
click at [535, 234] on div "$300" at bounding box center [618, 228] width 265 height 24
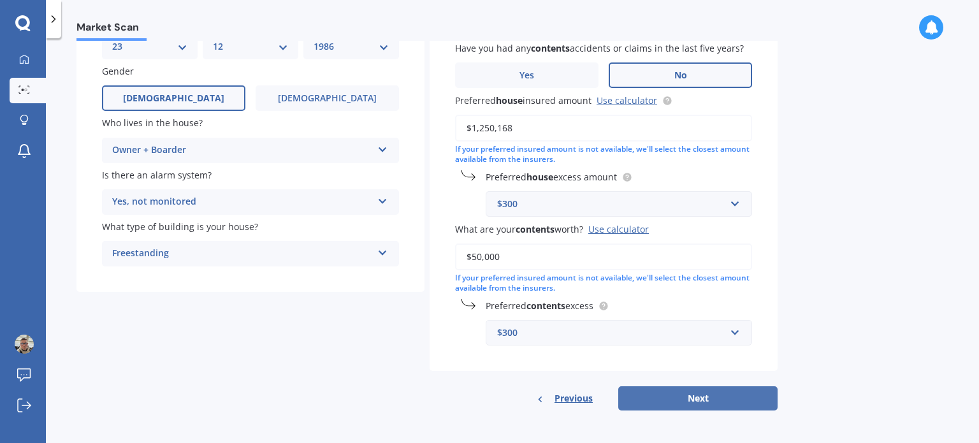
click at [750, 396] on button "Next" at bounding box center [697, 398] width 159 height 24
select select "23"
select select "12"
select select "1986"
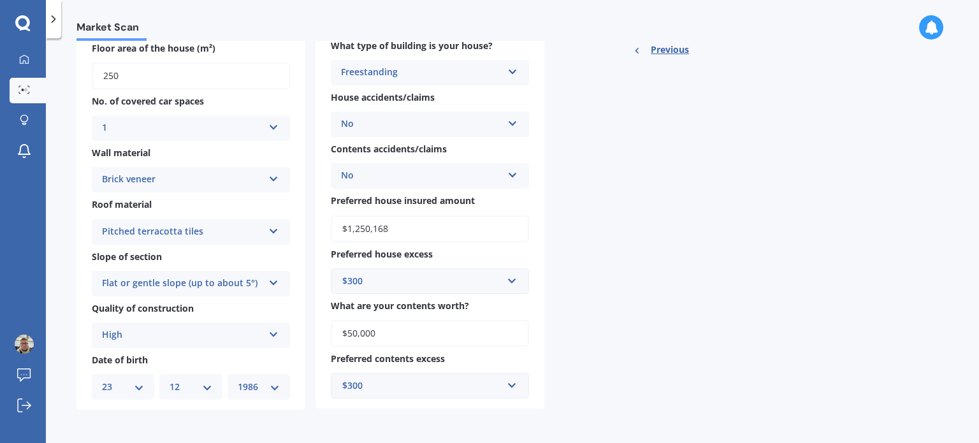
scroll to position [0, 0]
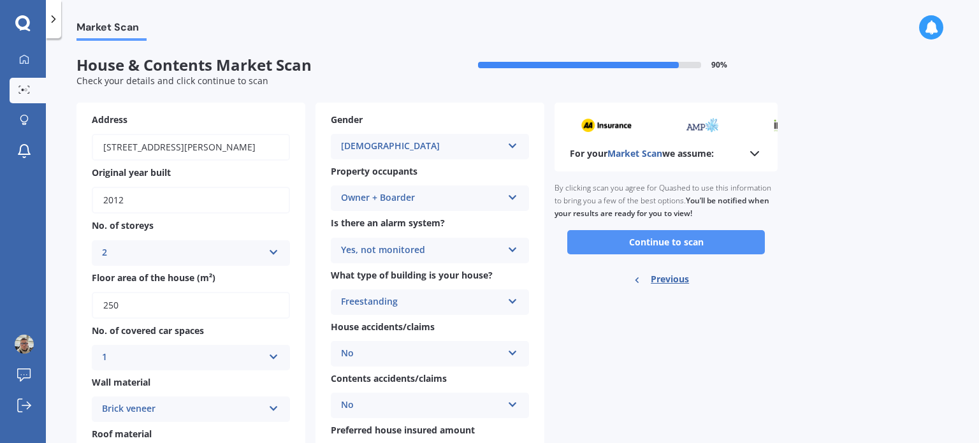
click at [706, 234] on button "Continue to scan" at bounding box center [666, 242] width 198 height 24
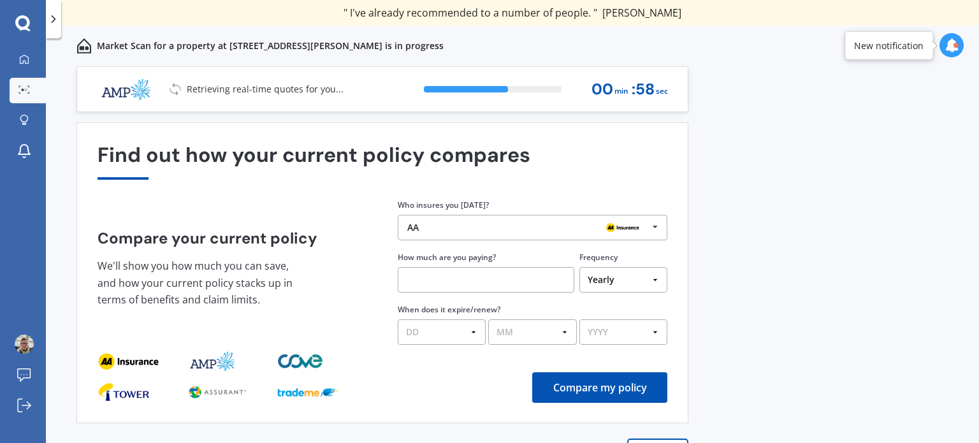
scroll to position [18, 0]
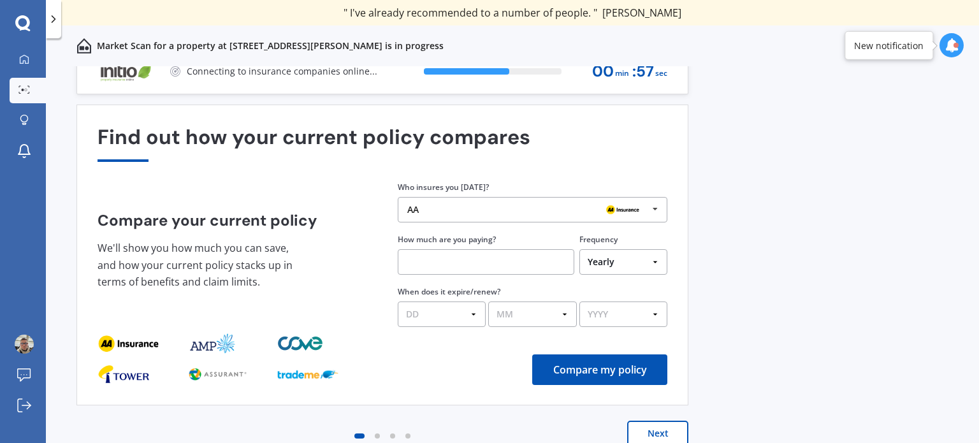
click at [488, 214] on div "AA" at bounding box center [527, 210] width 241 height 10
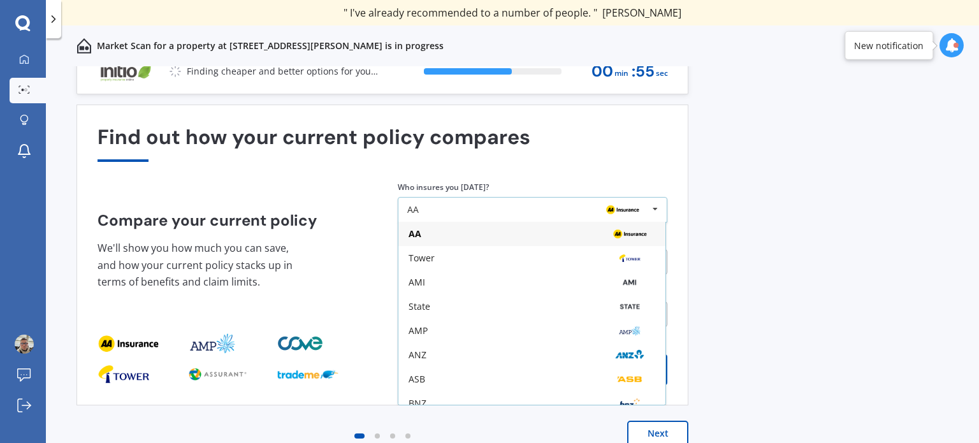
scroll to position [0, 0]
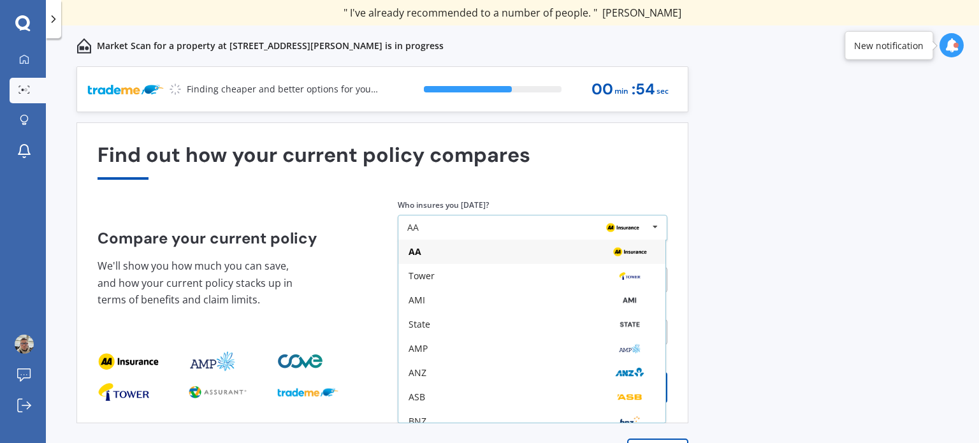
click at [493, 224] on div "AA" at bounding box center [527, 227] width 241 height 10
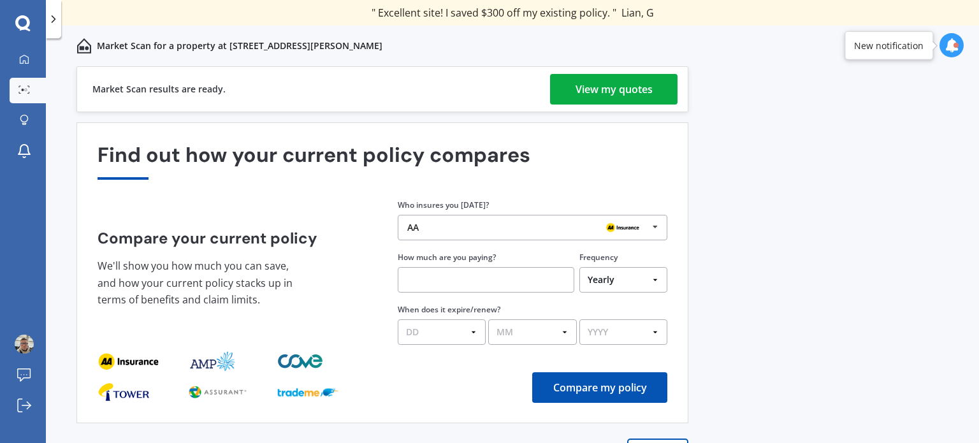
click at [606, 84] on div "View my quotes" at bounding box center [614, 89] width 77 height 31
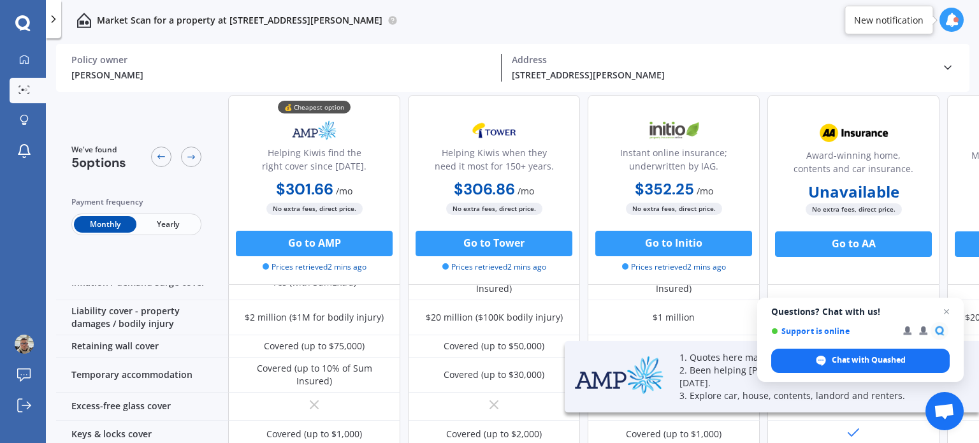
scroll to position [255, 0]
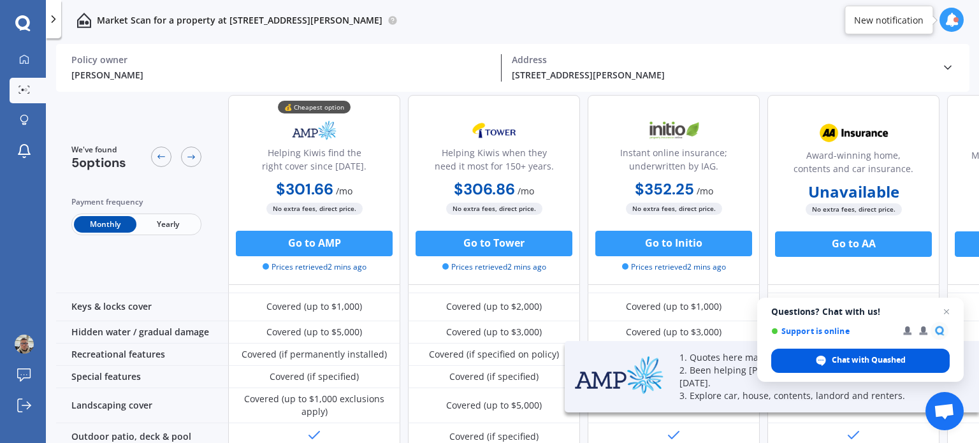
click at [915, 354] on span "Chat with Quashed" at bounding box center [860, 361] width 178 height 24
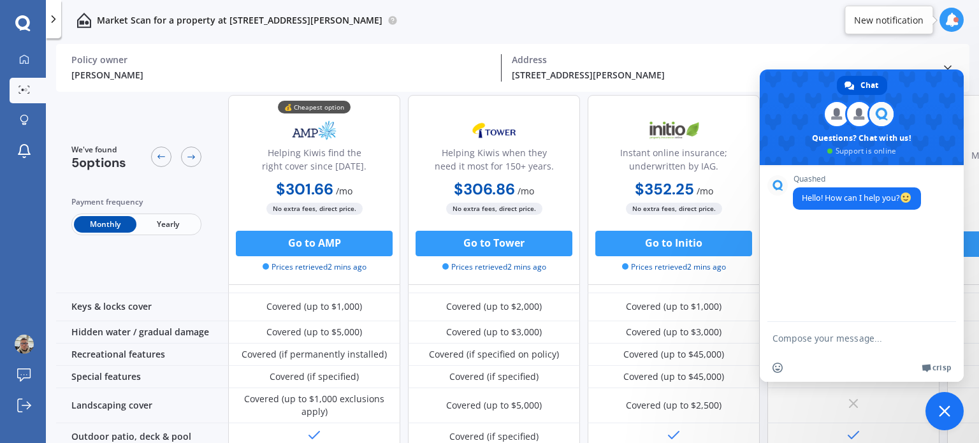
click at [950, 399] on span "Close chat" at bounding box center [945, 411] width 38 height 38
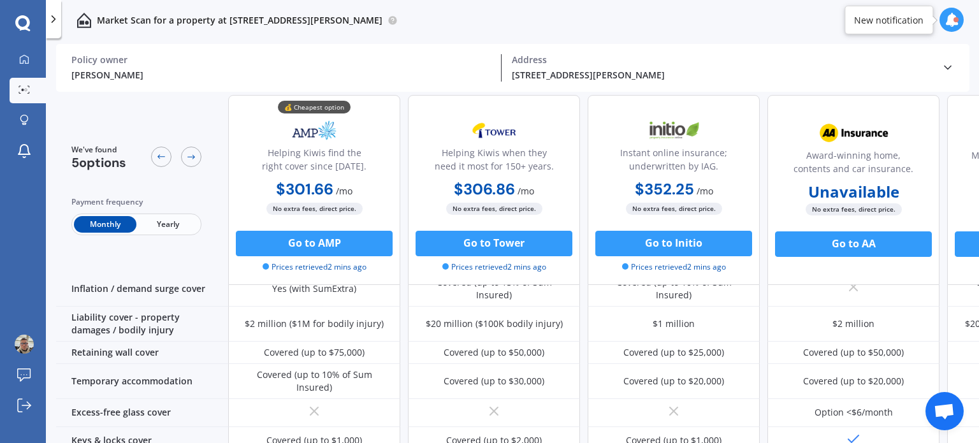
scroll to position [121, 146]
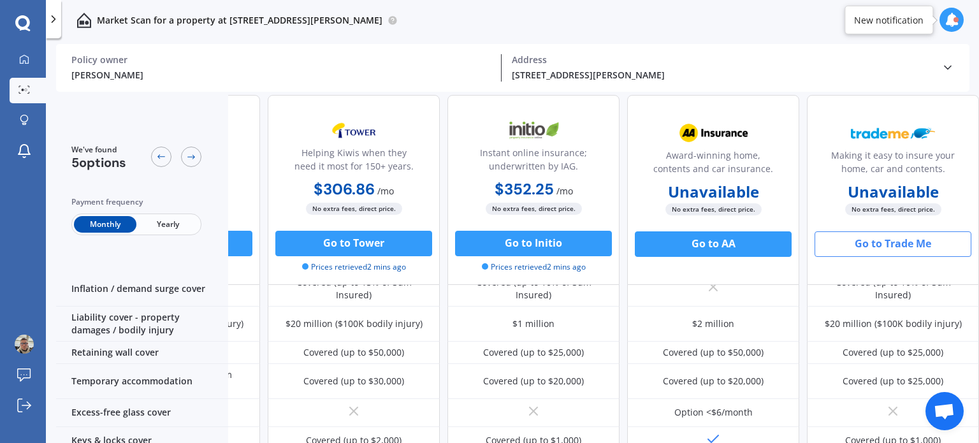
drag, startPoint x: 883, startPoint y: 249, endPoint x: 919, endPoint y: 244, distance: 36.0
click at [919, 244] on button "Go to Trade Me" at bounding box center [893, 243] width 157 height 25
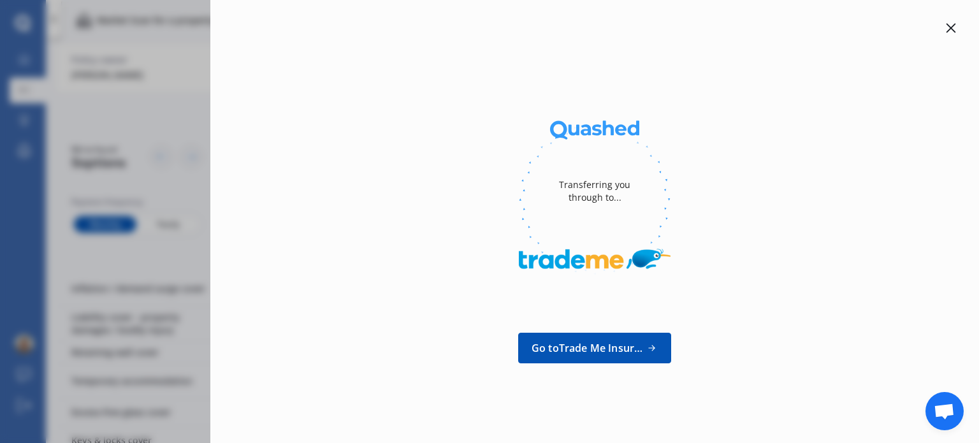
click at [655, 356] on link "Go to Trade Me Insurance" at bounding box center [594, 348] width 153 height 31
click at [950, 29] on icon at bounding box center [952, 29] width 10 height 10
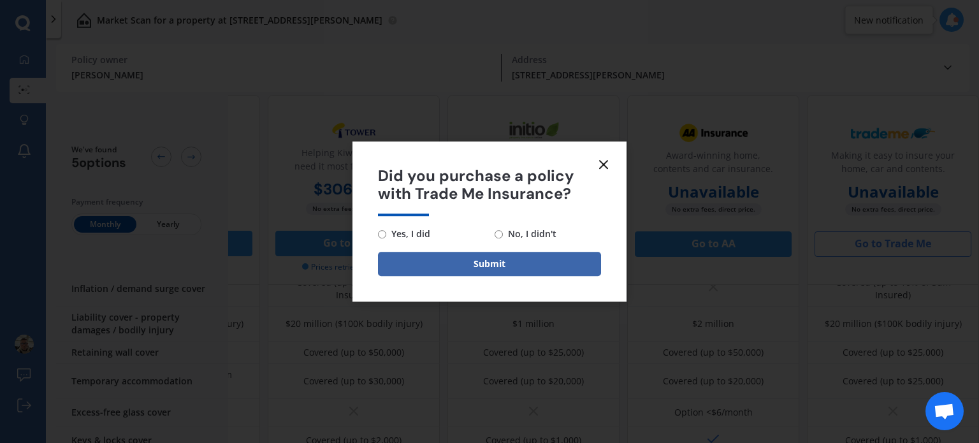
click at [543, 236] on span "No, I didn't" at bounding box center [530, 233] width 54 height 15
click at [503, 236] on input "No, I didn't" at bounding box center [499, 234] width 8 height 8
radio input "true"
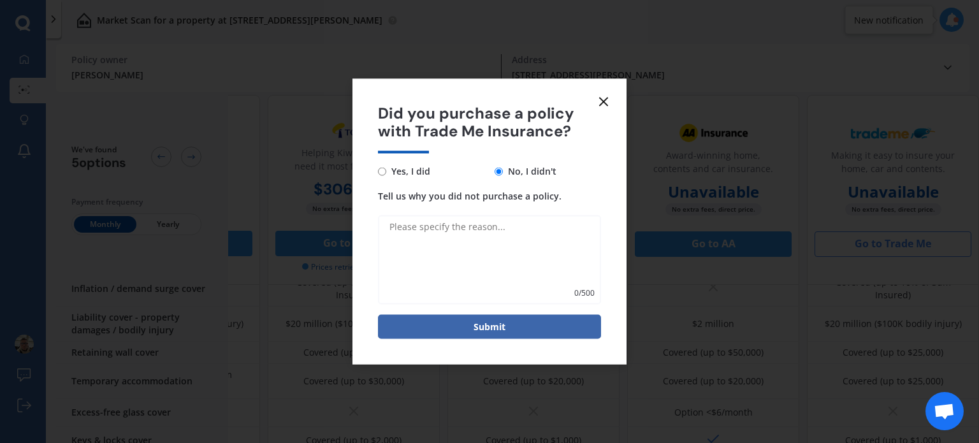
click at [602, 100] on line at bounding box center [604, 102] width 8 height 8
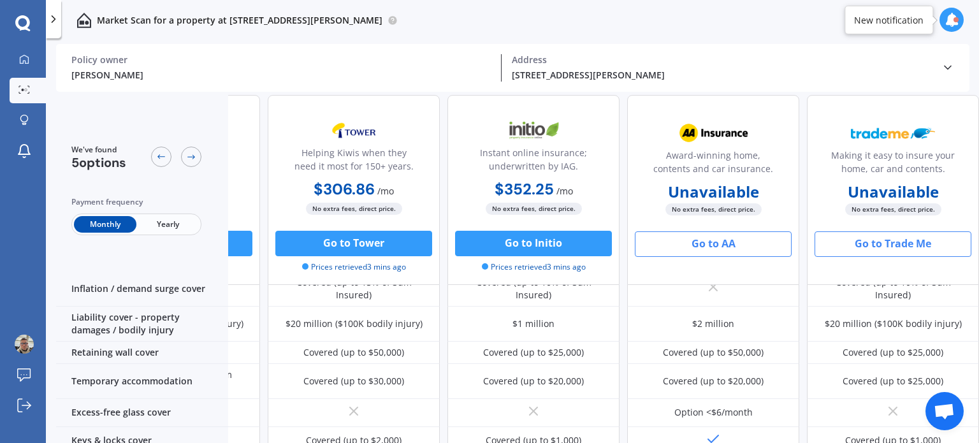
click at [721, 240] on button "Go to AA" at bounding box center [713, 243] width 157 height 25
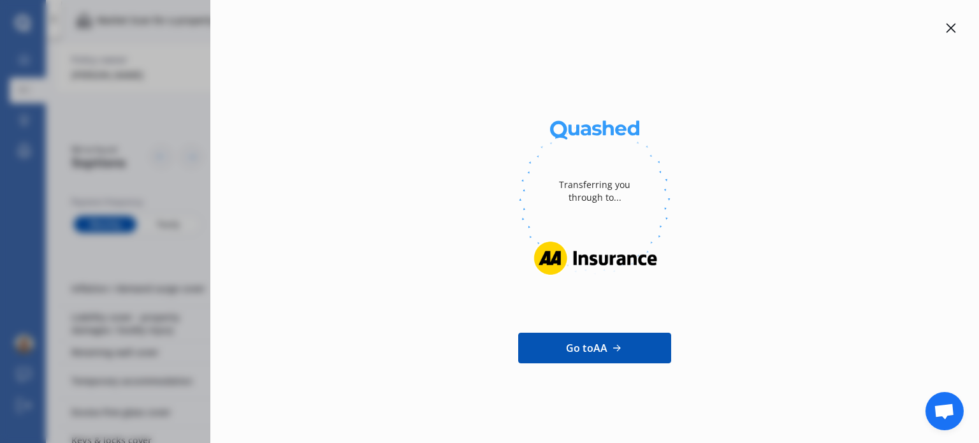
click at [948, 20] on div "Transferring you through to... Go to AA" at bounding box center [594, 221] width 769 height 443
click at [951, 23] on icon at bounding box center [951, 28] width 10 height 10
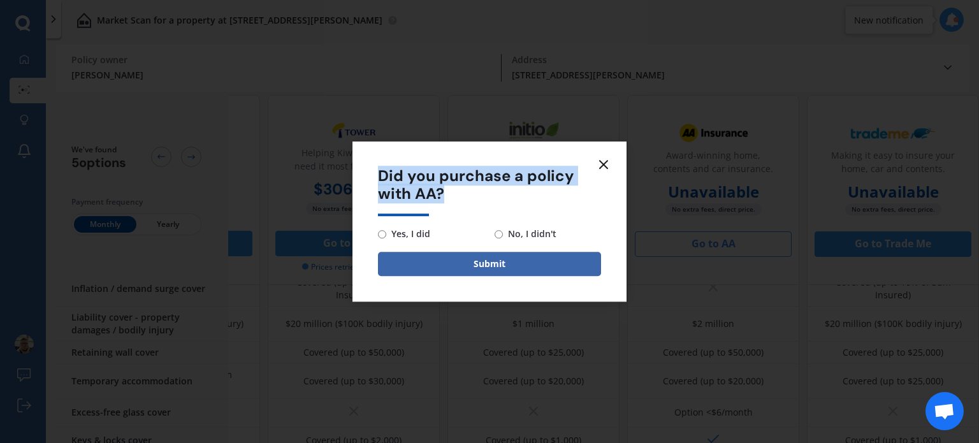
drag, startPoint x: 463, startPoint y: 198, endPoint x: 365, endPoint y: 177, distance: 100.5
click at [365, 177] on form "Did you purchase a policy with AA? Yes, I did No, I didn't Submit" at bounding box center [489, 222] width 274 height 161
copy span "Did you purchase a policy with AA?"
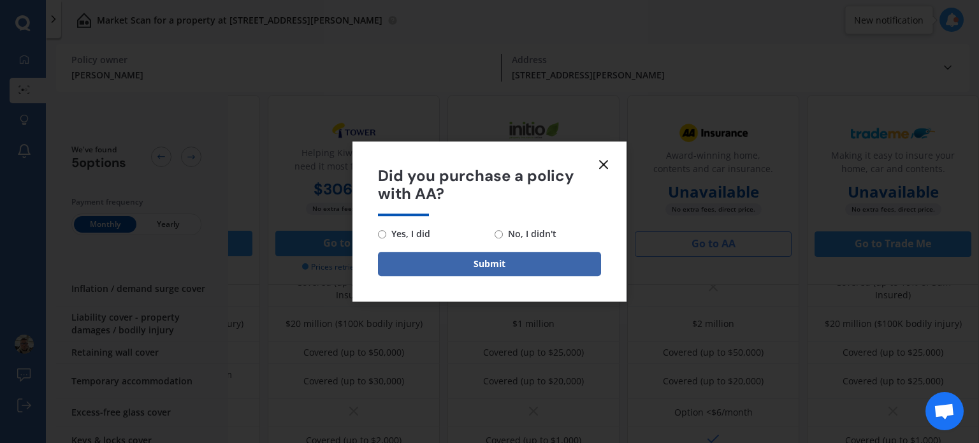
click at [543, 240] on span "No, I didn't" at bounding box center [530, 233] width 54 height 15
click at [503, 238] on input "No, I didn't" at bounding box center [499, 234] width 8 height 8
radio input "true"
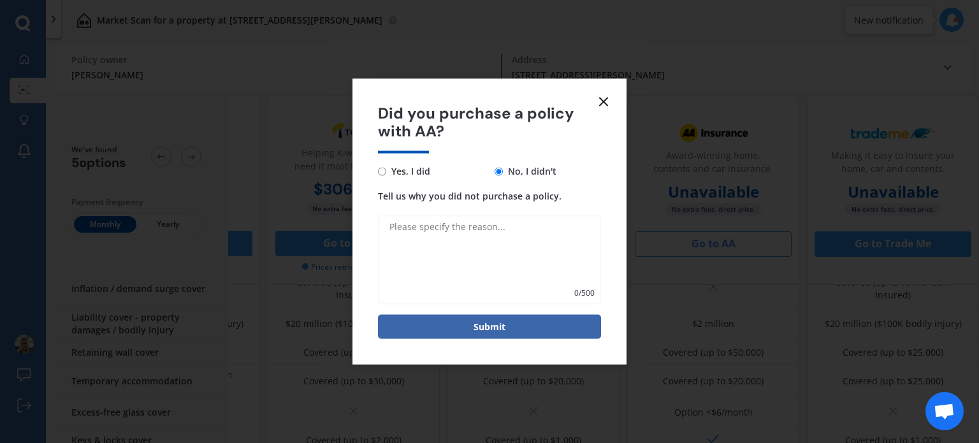
click at [611, 96] on form "Did you purchase a policy with AA? Yes, I did No, I didn't Tell us why you did …" at bounding box center [489, 221] width 274 height 286
click at [599, 97] on icon at bounding box center [603, 101] width 15 height 15
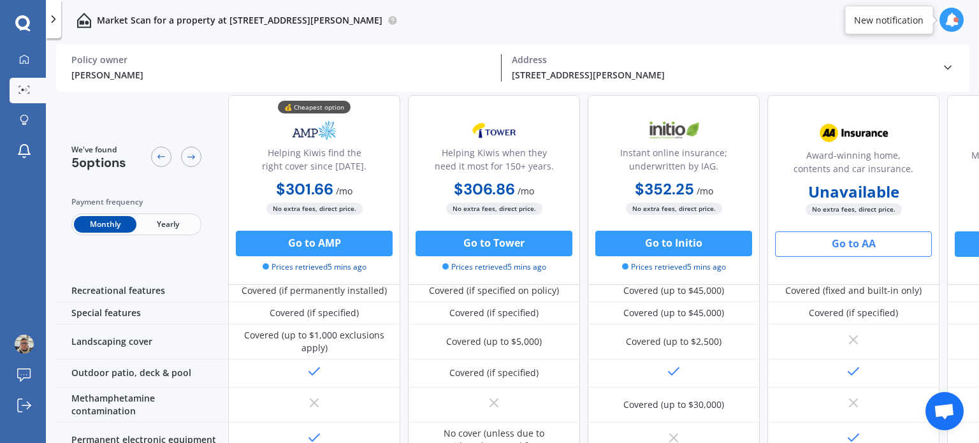
scroll to position [631, 0]
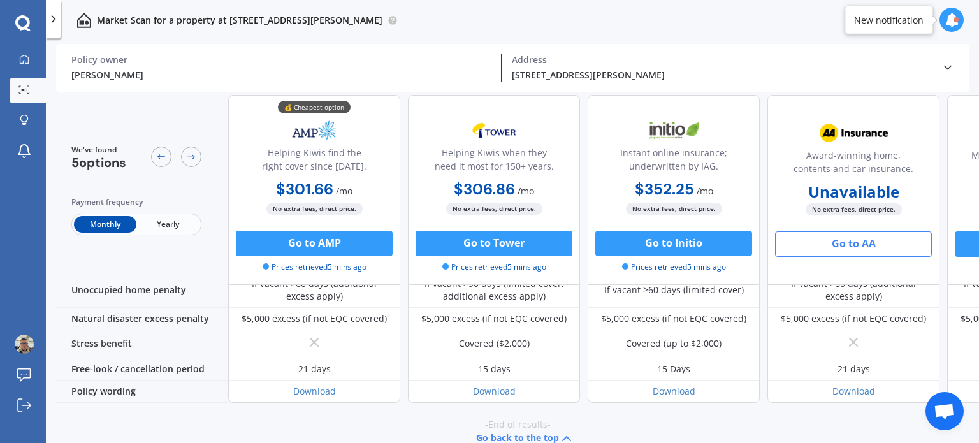
click at [543, 431] on button "Go back to the top" at bounding box center [525, 438] width 98 height 15
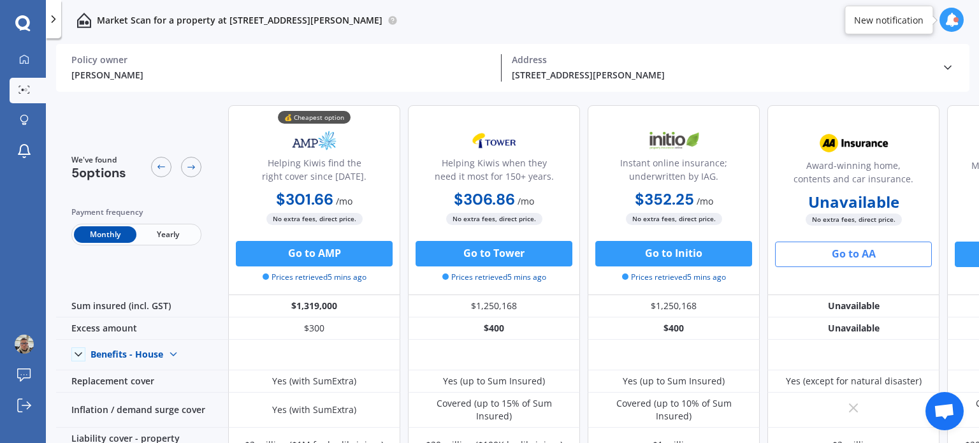
click at [951, 22] on icon at bounding box center [952, 20] width 14 height 14
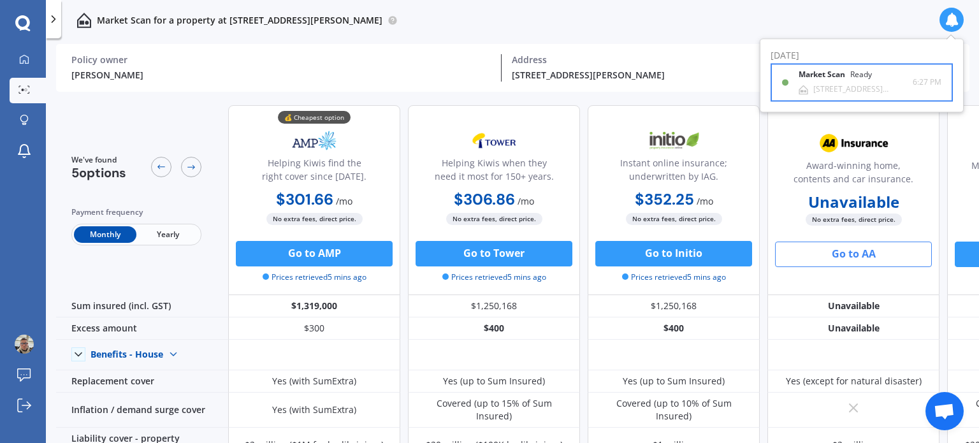
click at [900, 88] on div "[STREET_ADDRESS][PERSON_NAME]" at bounding box center [862, 89] width 99 height 9
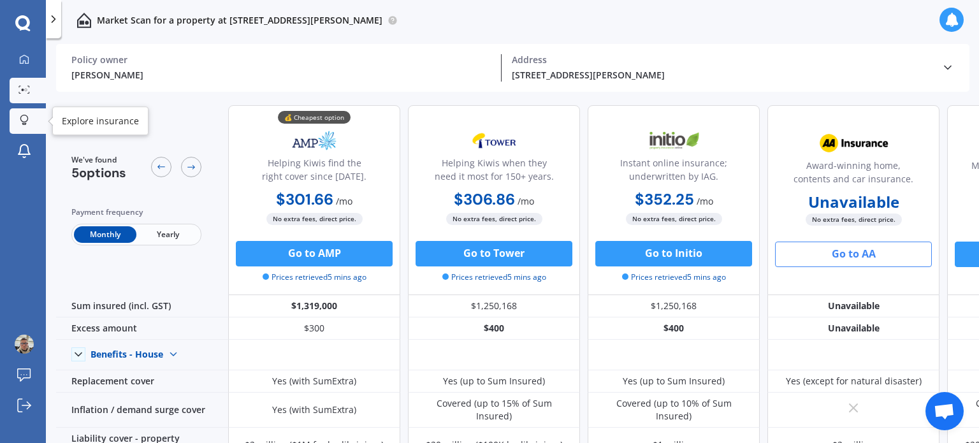
click at [27, 122] on icon at bounding box center [24, 120] width 9 height 11
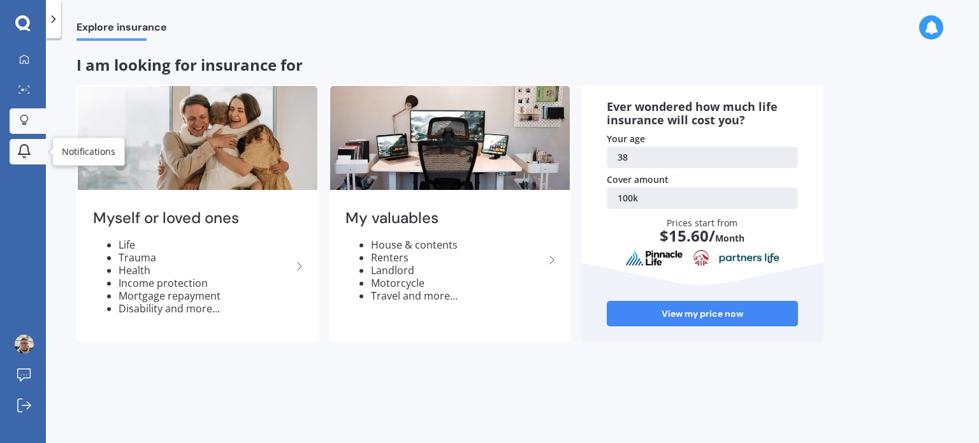
click at [22, 152] on icon at bounding box center [24, 150] width 15 height 15
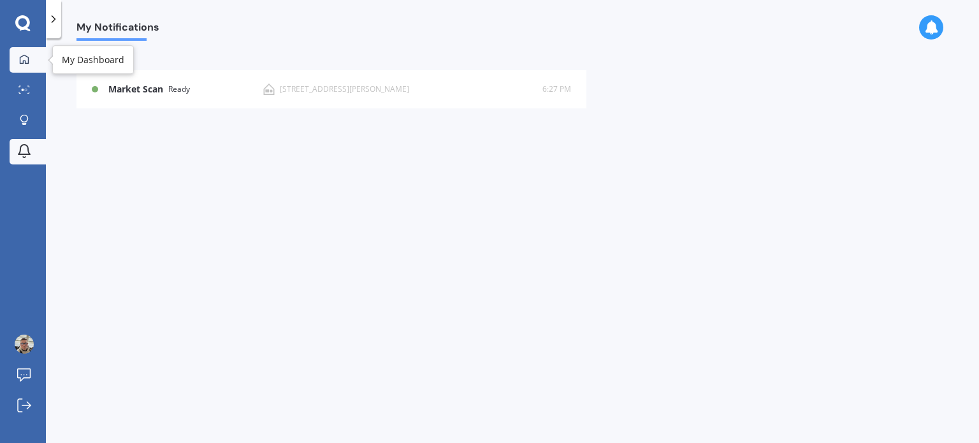
click at [23, 66] on link "My Dashboard" at bounding box center [28, 59] width 36 height 25
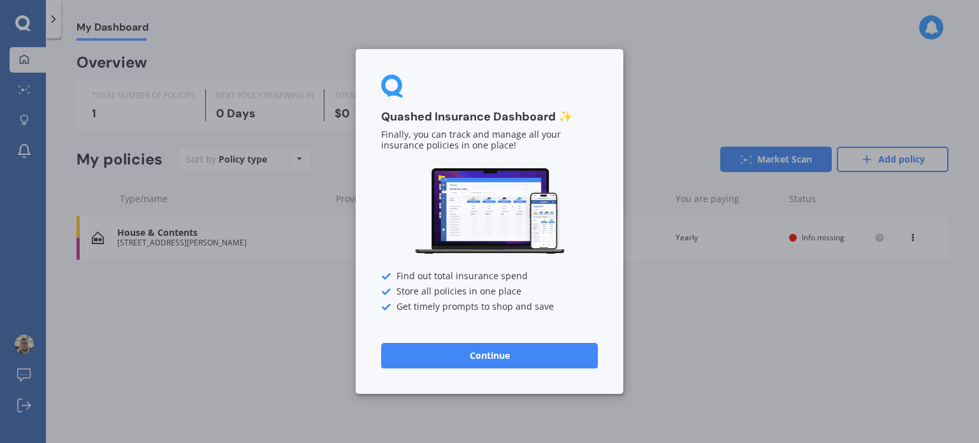
click at [148, 205] on div "Quashed Insurance Dashboard ✨ Finally, you can track and manage all your insura…" at bounding box center [489, 221] width 979 height 443
click at [536, 358] on button "Continue" at bounding box center [489, 355] width 217 height 25
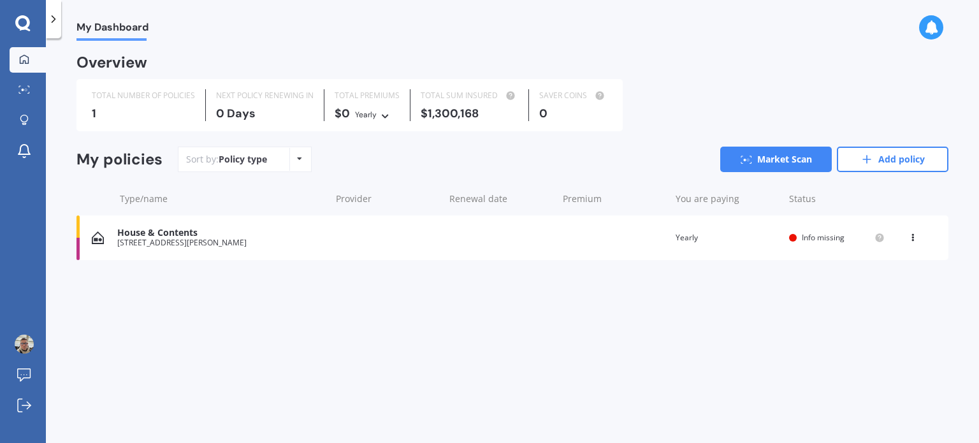
click at [913, 239] on icon at bounding box center [912, 235] width 9 height 8
click at [652, 349] on div "My Dashboard Overview TOTAL NUMBER OF POLICIES 1 NEXT POLICY RENEWING [DATE] TO…" at bounding box center [512, 243] width 933 height 405
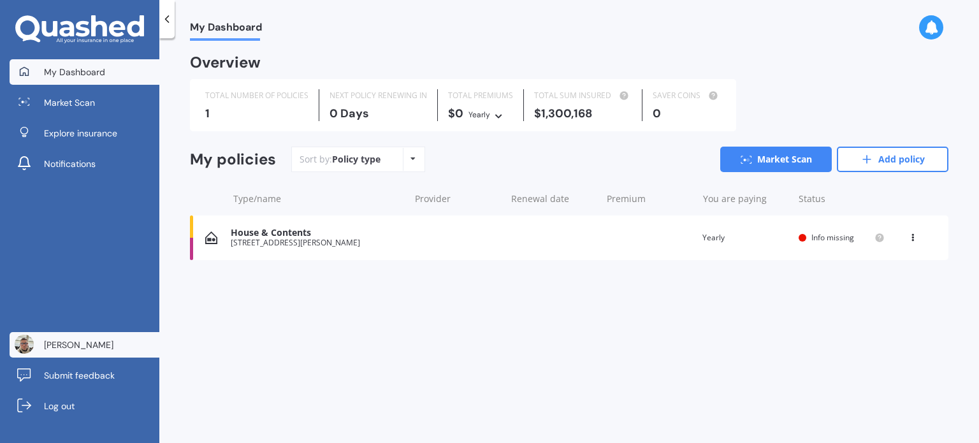
click at [63, 351] on span "[PERSON_NAME]" at bounding box center [78, 344] width 69 height 13
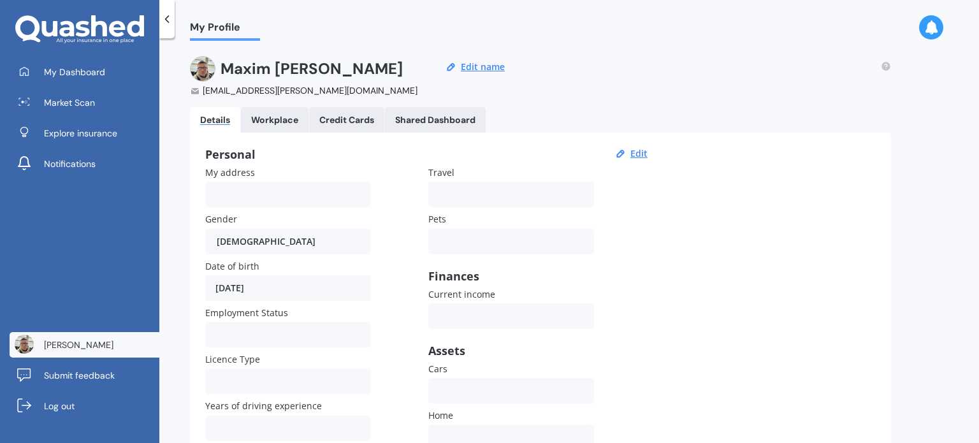
click at [92, 29] on icon at bounding box center [99, 25] width 16 height 21
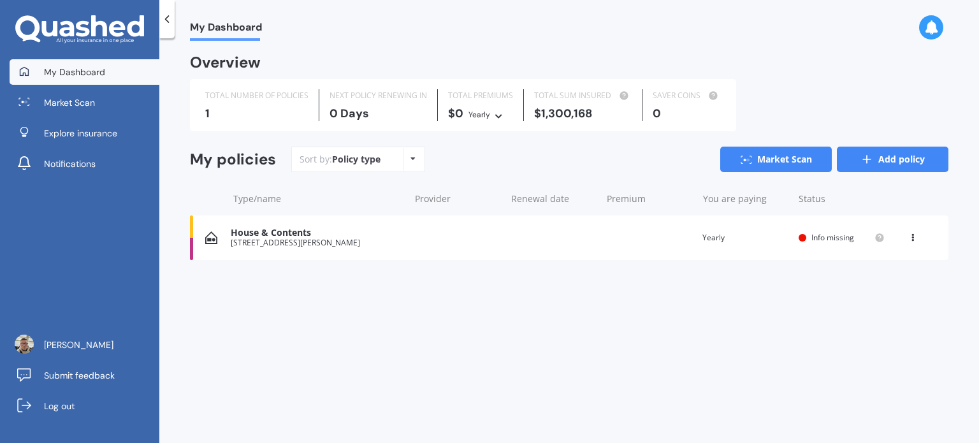
click at [899, 170] on link "Add policy" at bounding box center [893, 159] width 112 height 25
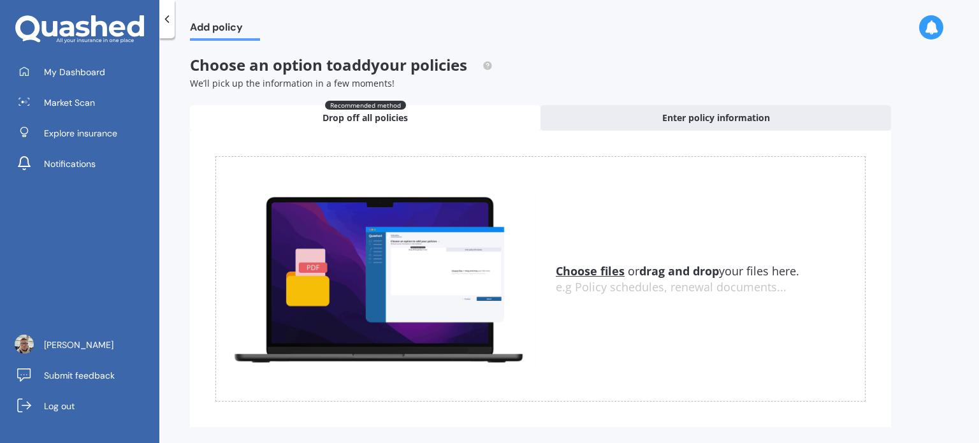
click at [171, 26] on div at bounding box center [166, 19] width 15 height 38
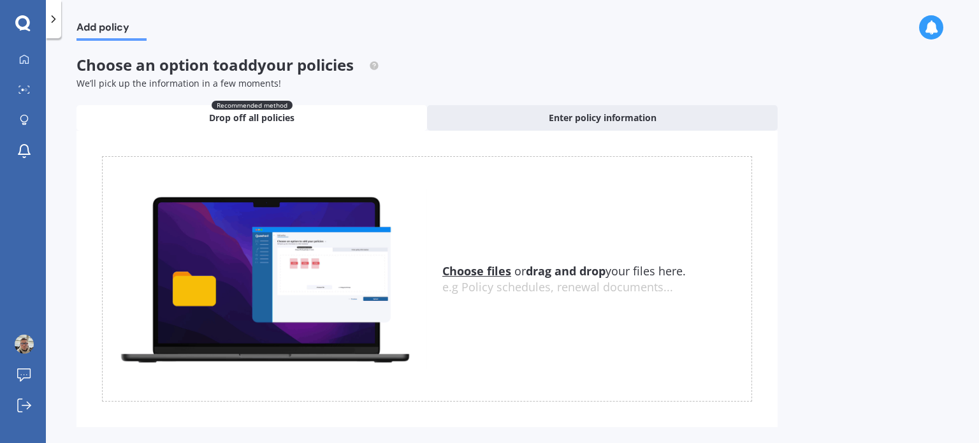
click at [66, 18] on div "Add policy" at bounding box center [103, 20] width 85 height 41
click at [57, 15] on icon at bounding box center [53, 19] width 13 height 13
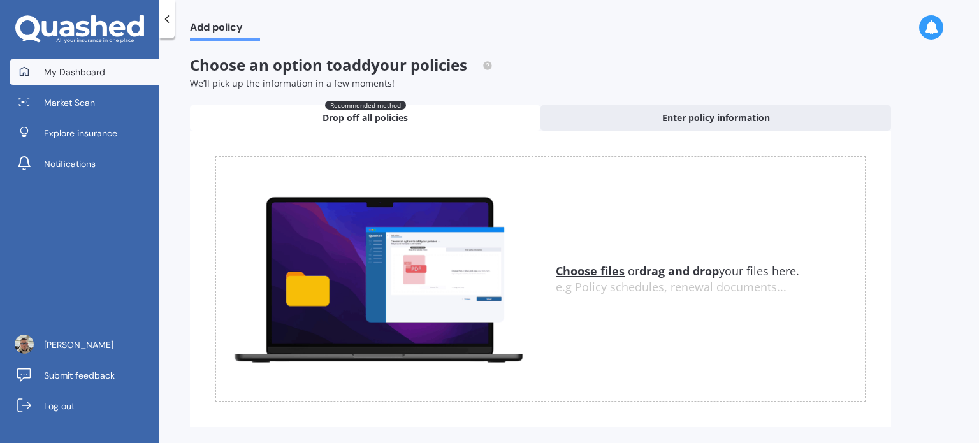
click at [102, 70] on span "My Dashboard" at bounding box center [74, 72] width 61 height 13
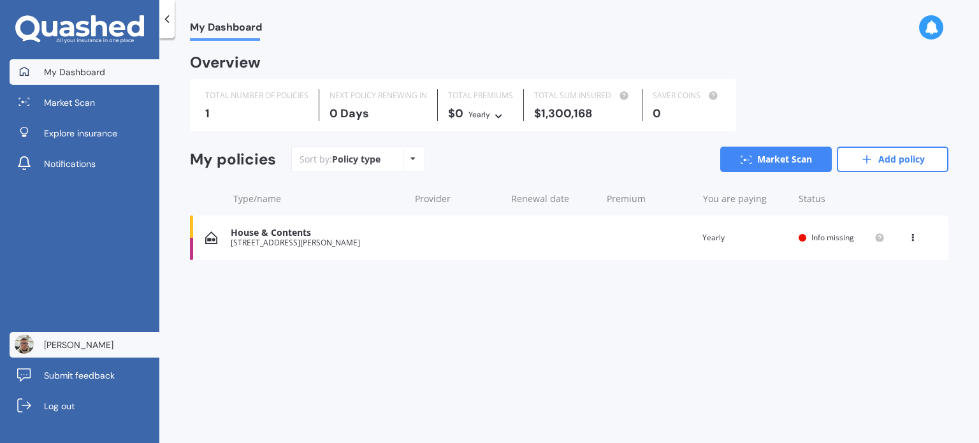
click at [71, 346] on span "[PERSON_NAME]" at bounding box center [78, 344] width 69 height 13
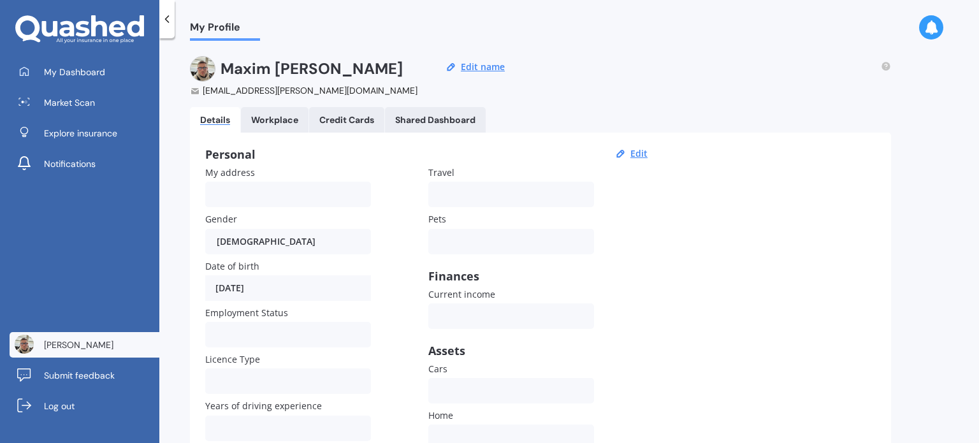
click at [48, 29] on icon at bounding box center [79, 29] width 129 height 29
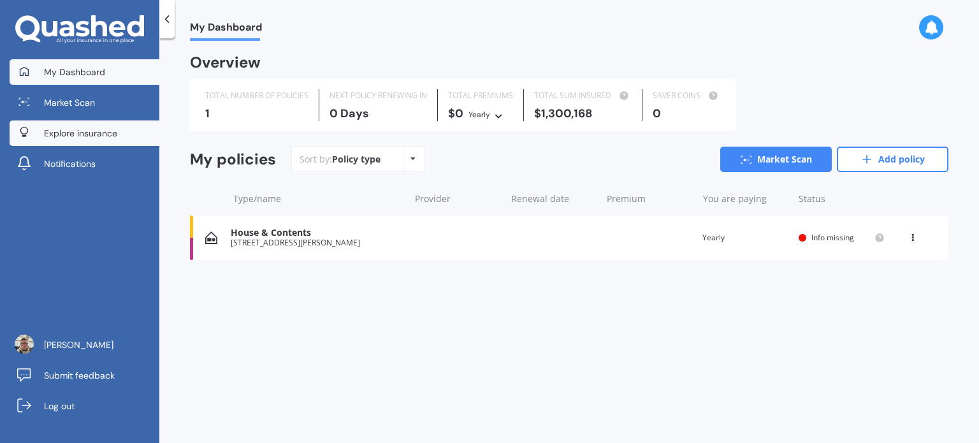
click at [76, 136] on span "Explore insurance" at bounding box center [80, 133] width 73 height 13
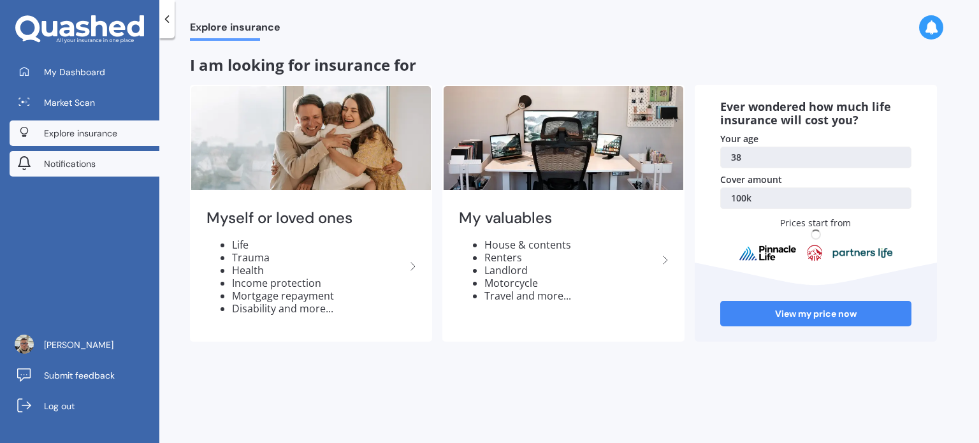
click at [94, 159] on span "Notifications" at bounding box center [70, 163] width 52 height 13
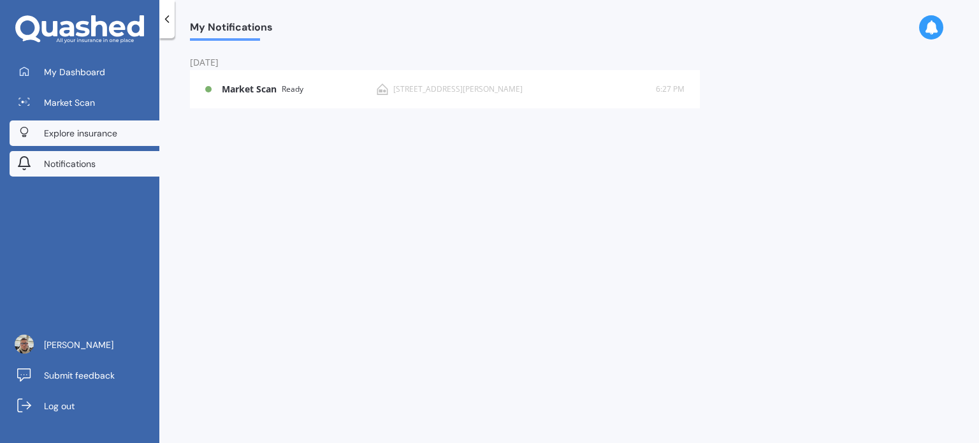
click at [92, 131] on span "Explore insurance" at bounding box center [80, 133] width 73 height 13
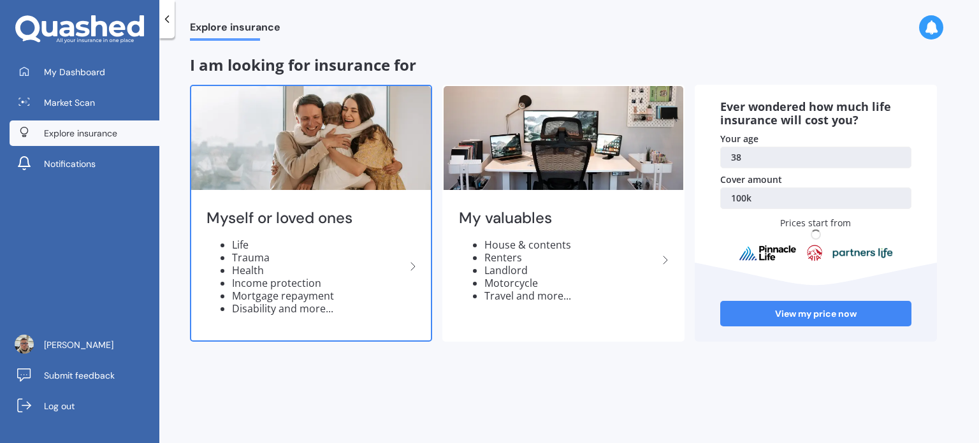
click at [245, 183] on img at bounding box center [311, 138] width 240 height 104
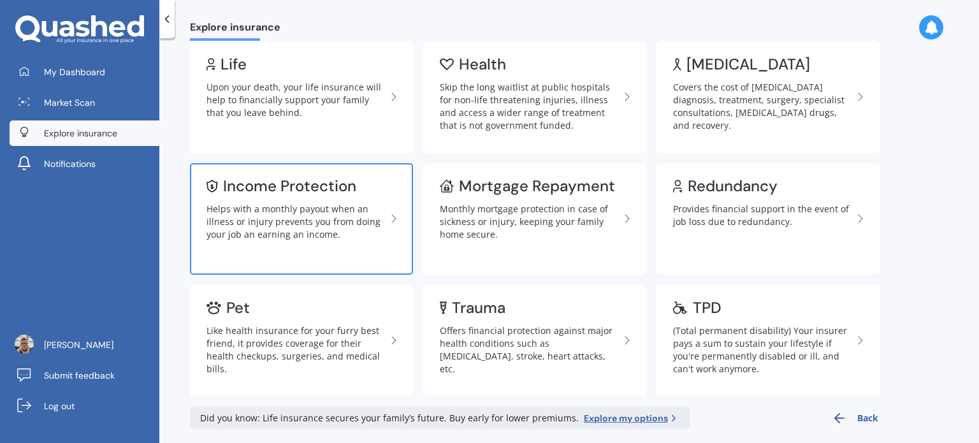
scroll to position [73, 0]
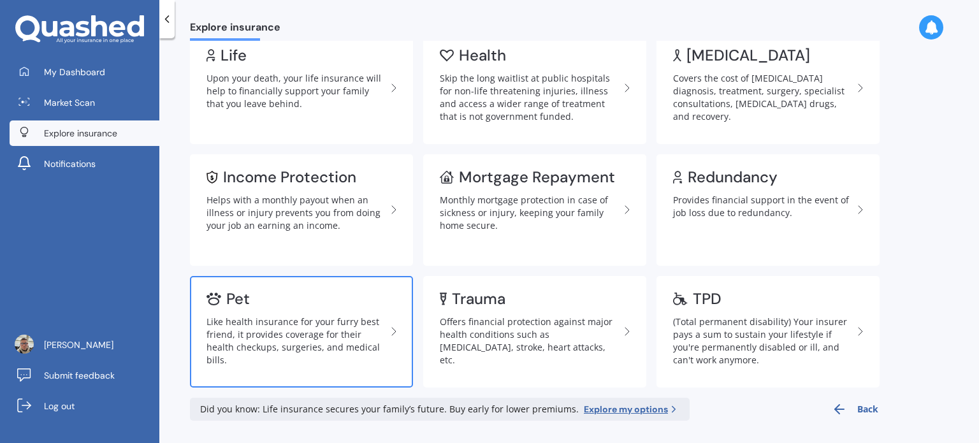
click at [349, 300] on div "Pet" at bounding box center [297, 299] width 180 height 13
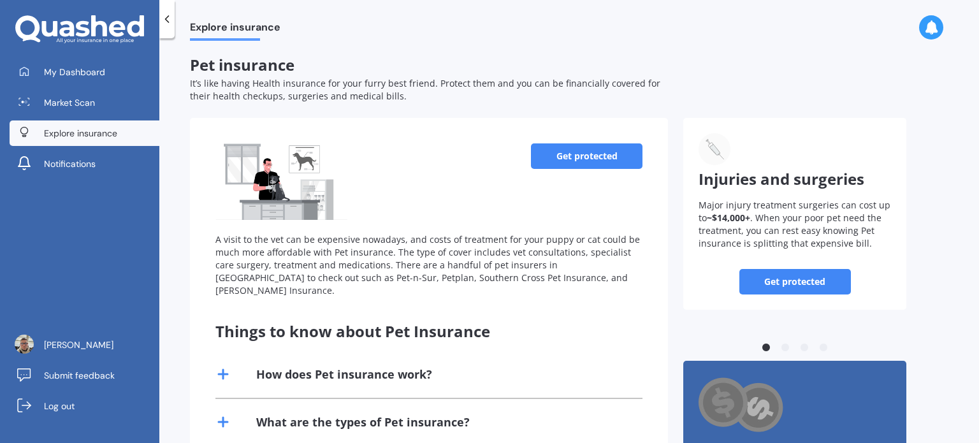
click at [590, 157] on link "Get protected" at bounding box center [587, 155] width 112 height 25
click at [66, 138] on span "Explore insurance" at bounding box center [80, 133] width 73 height 13
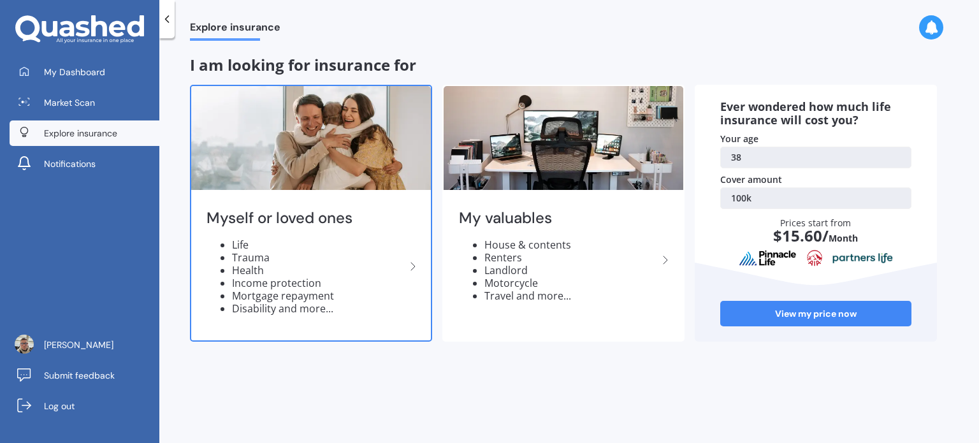
click at [270, 238] on li "Life" at bounding box center [318, 244] width 173 height 13
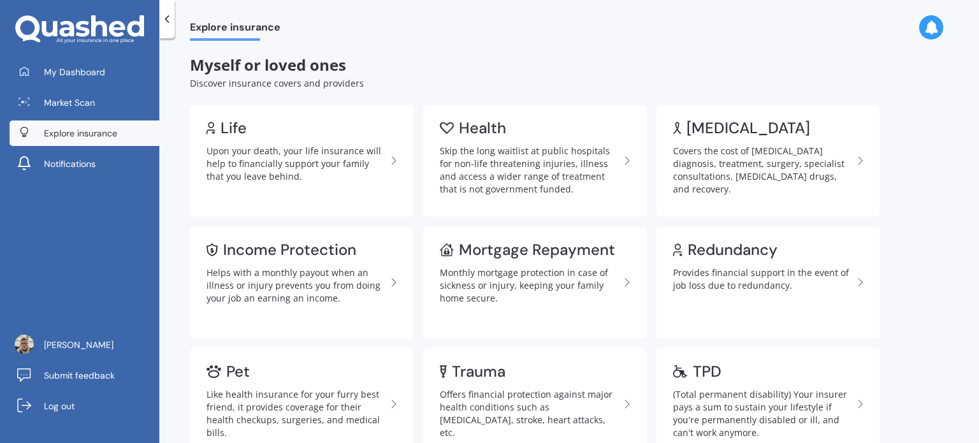
click at [196, 22] on span "Explore insurance" at bounding box center [235, 29] width 91 height 17
click at [166, 20] on polyline at bounding box center [167, 19] width 3 height 6
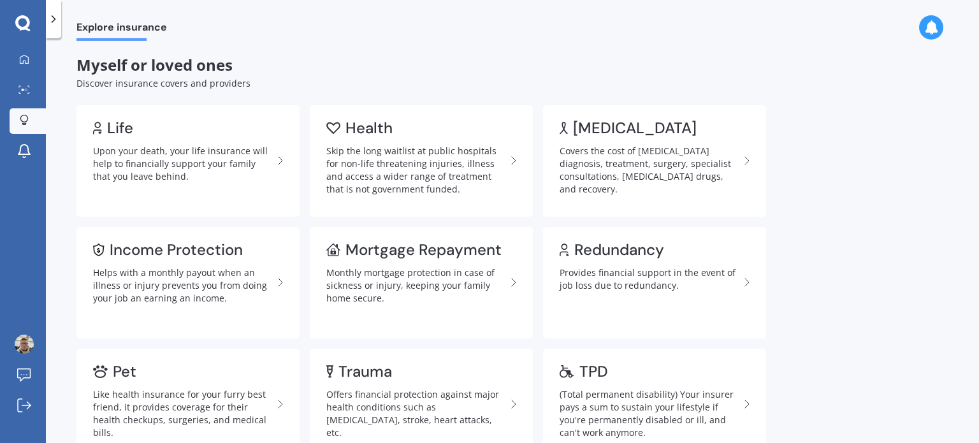
click at [59, 15] on icon at bounding box center [53, 19] width 13 height 13
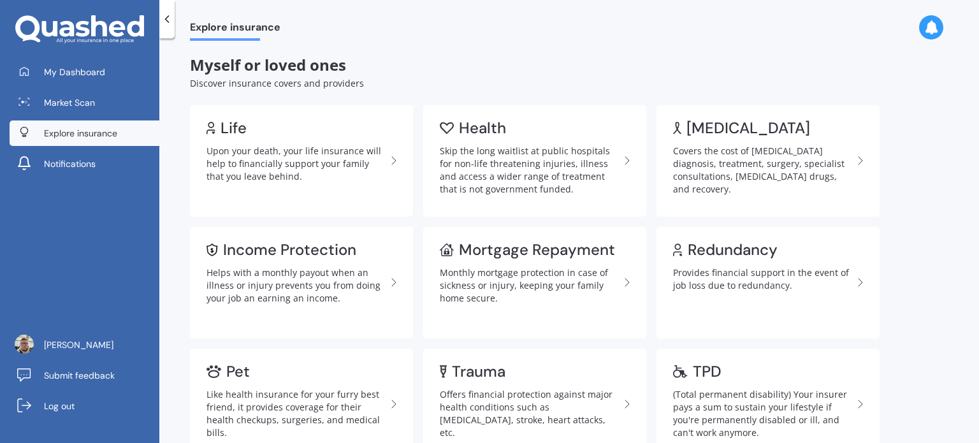
click at [87, 131] on span "Explore insurance" at bounding box center [80, 133] width 73 height 13
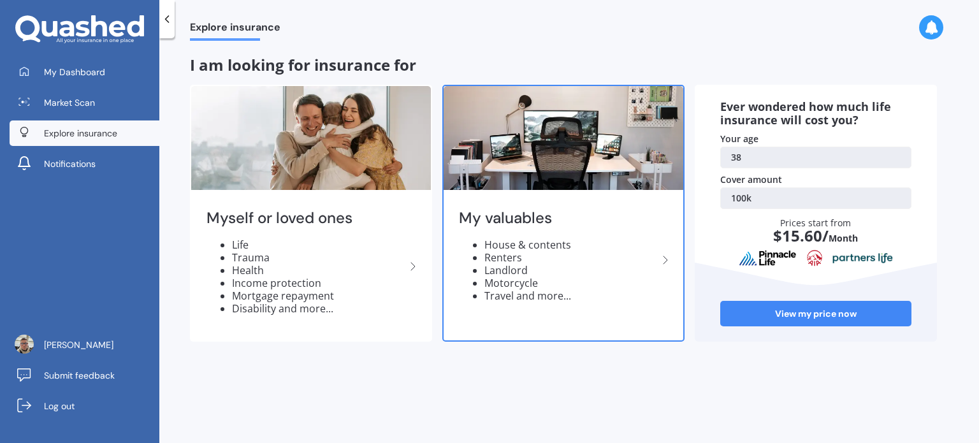
click at [577, 142] on img at bounding box center [564, 138] width 240 height 104
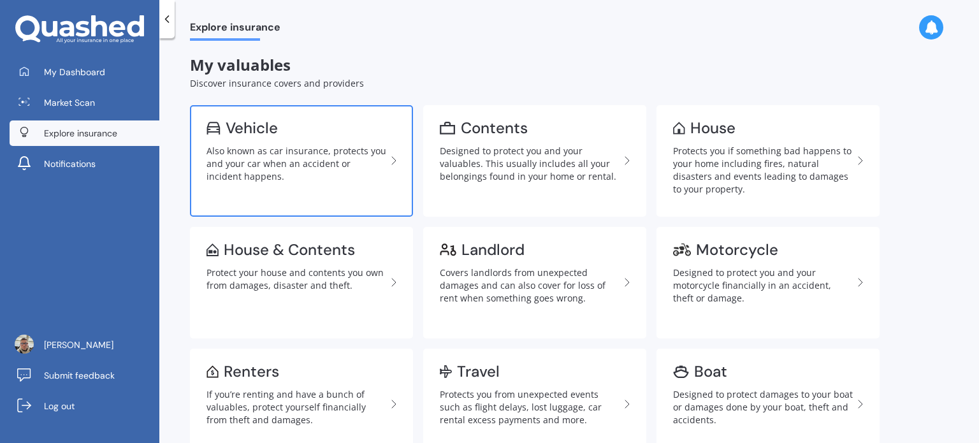
click at [303, 160] on div "Also known as car insurance, protects you and your car when an accident or inci…" at bounding box center [297, 164] width 180 height 38
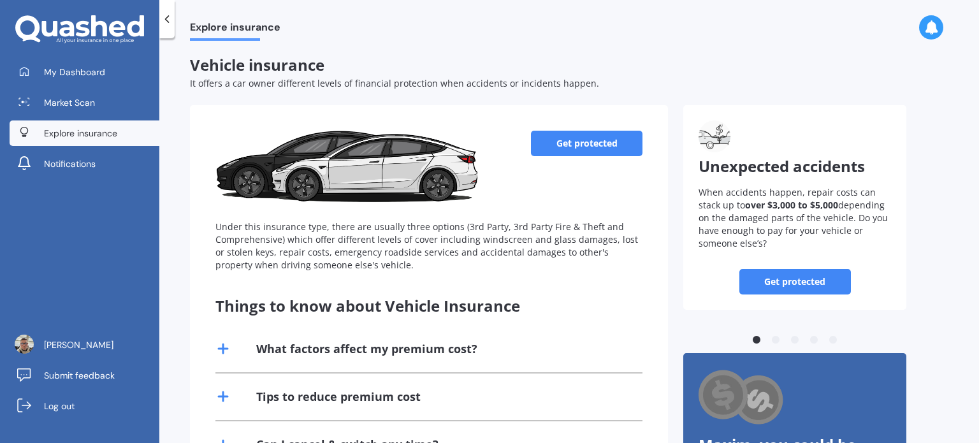
click at [604, 139] on link "Get protected" at bounding box center [587, 143] width 112 height 25
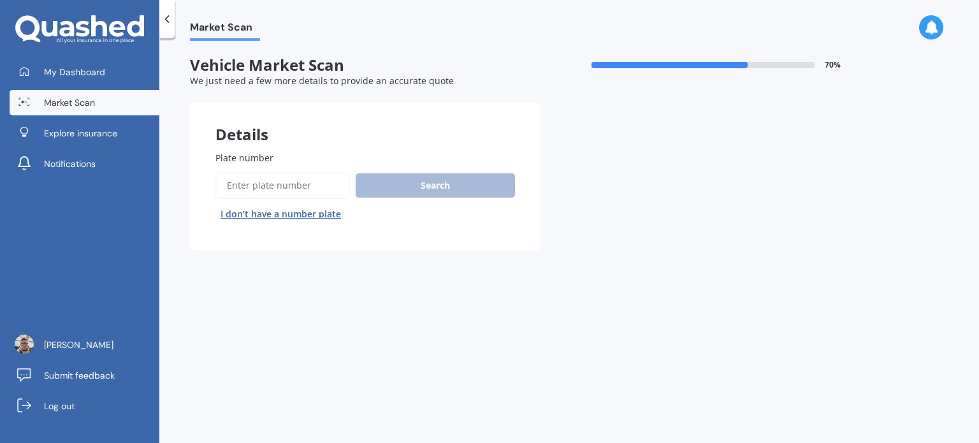
click at [285, 183] on input "Plate number" at bounding box center [282, 185] width 135 height 27
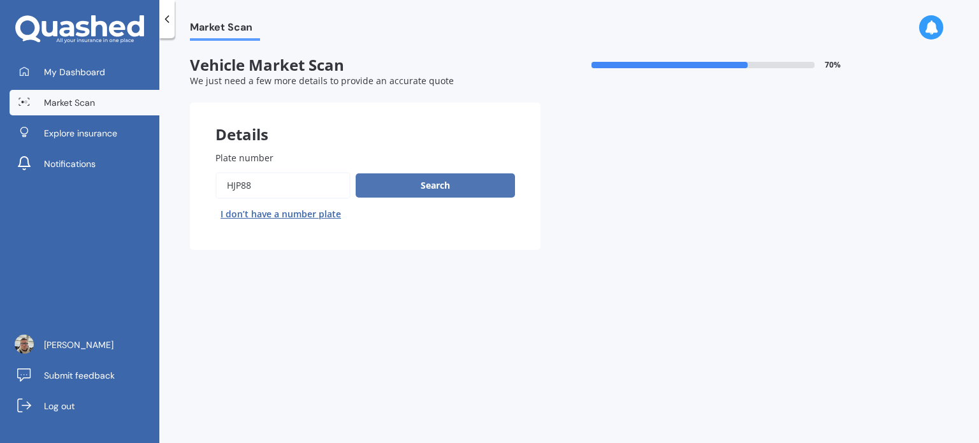
type input "HJP88"
click at [469, 175] on button "Search" at bounding box center [435, 185] width 159 height 24
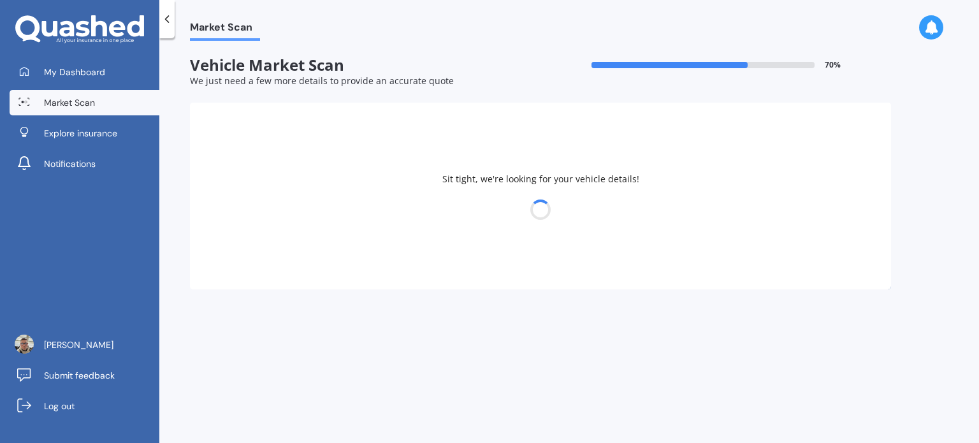
select select "VOLKSWAGEN"
select select "GOLF"
select select "23"
select select "12"
select select "1986"
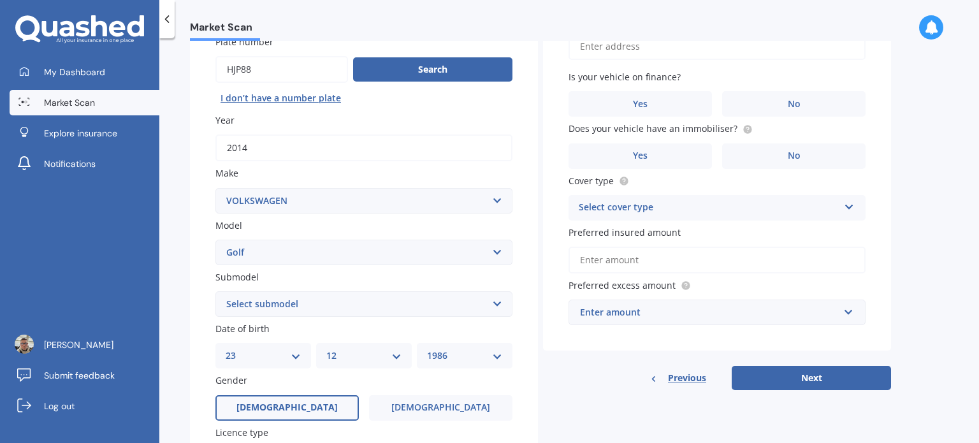
scroll to position [52, 0]
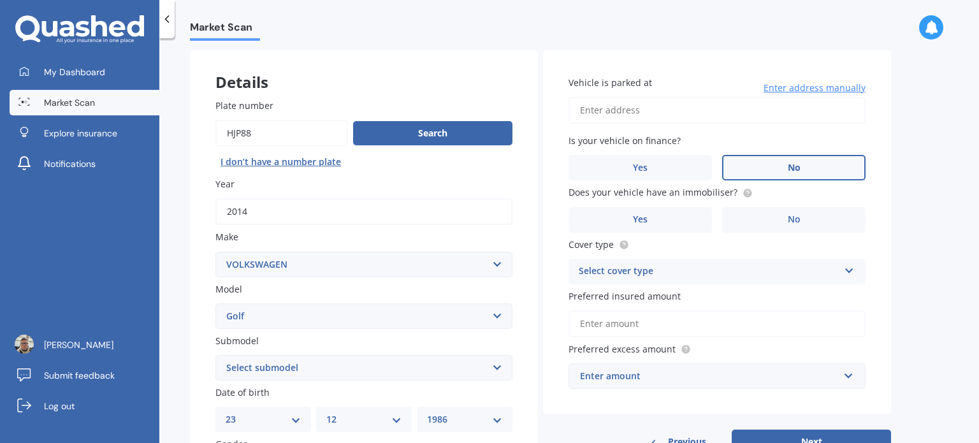
click at [780, 168] on label "No" at bounding box center [793, 167] width 143 height 25
click at [0, 0] on input "No" at bounding box center [0, 0] width 0 height 0
click at [760, 222] on label "No" at bounding box center [793, 219] width 143 height 25
click at [0, 0] on input "No" at bounding box center [0, 0] width 0 height 0
click at [692, 277] on div "Select cover type" at bounding box center [709, 271] width 260 height 15
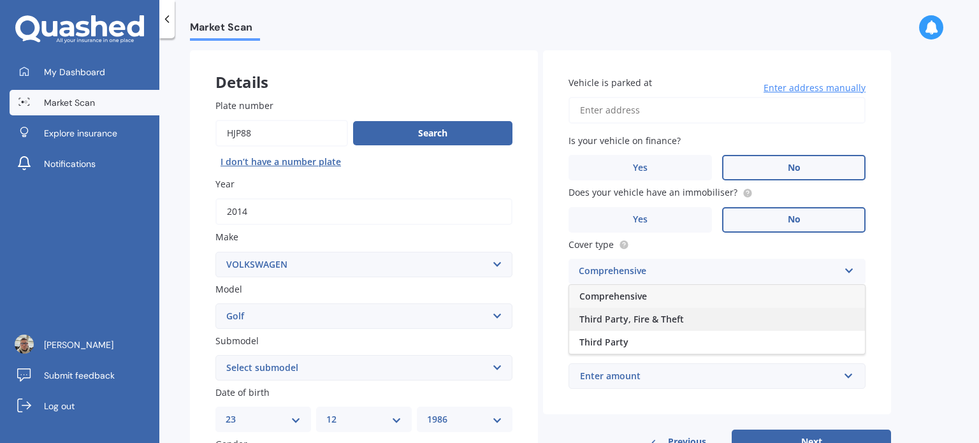
click at [664, 321] on span "Third Party, Fire & Theft" at bounding box center [631, 319] width 105 height 12
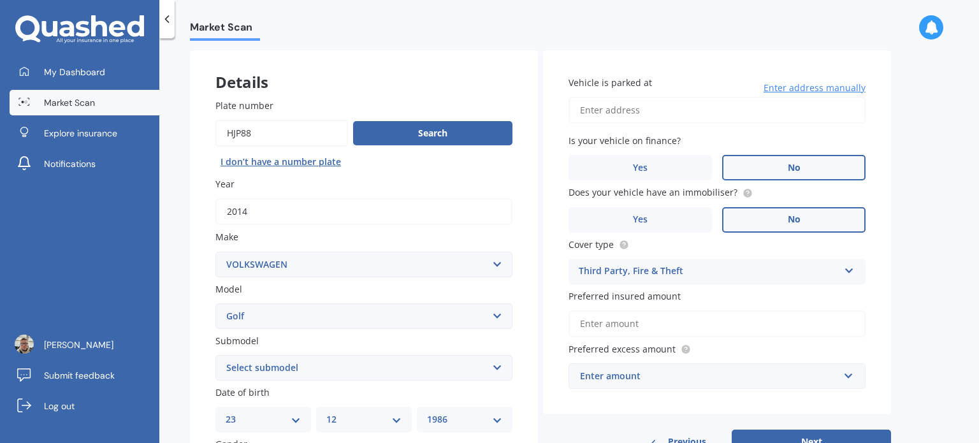
click at [667, 328] on input "Preferred insured amount" at bounding box center [717, 323] width 297 height 27
type input "$3"
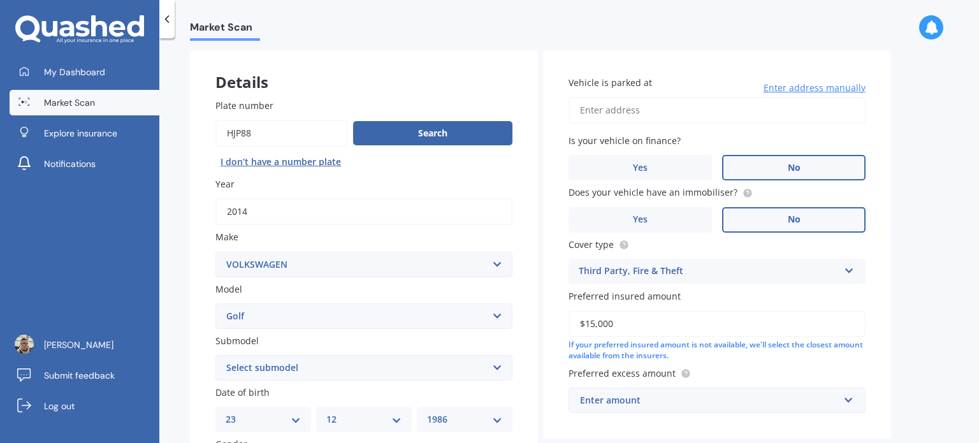
scroll to position [180, 0]
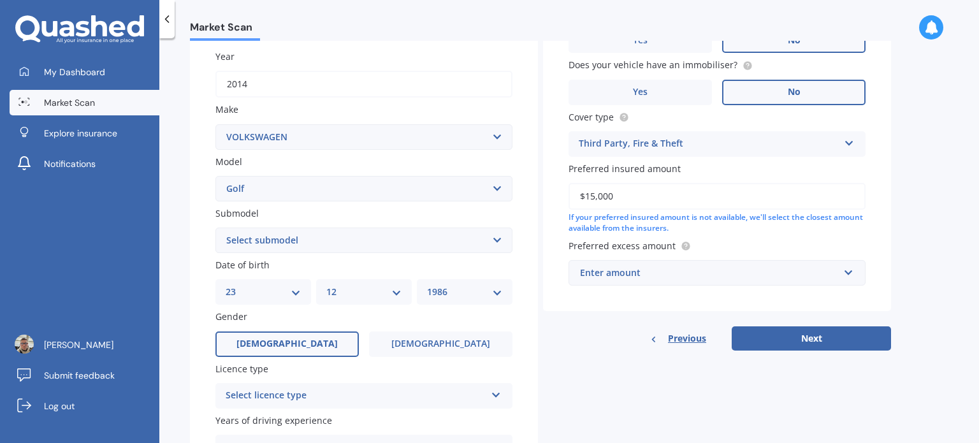
type input "$15,000"
click at [699, 266] on div "Enter amount" at bounding box center [709, 273] width 259 height 14
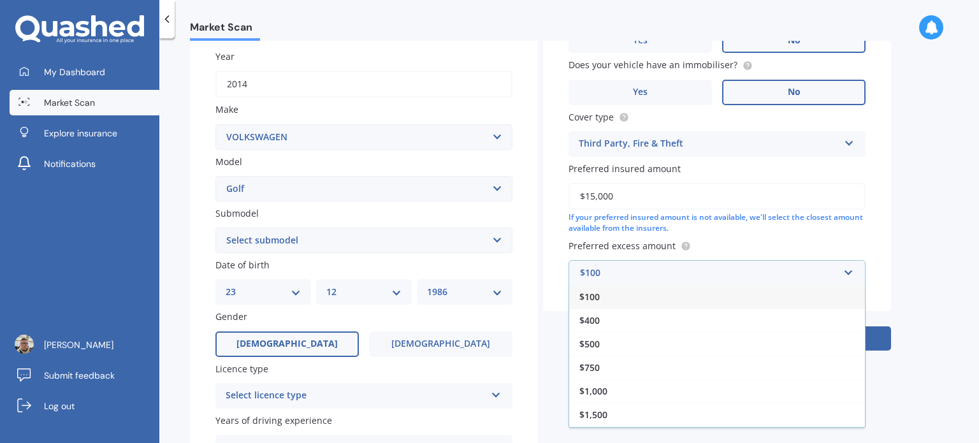
click at [690, 298] on div "$100" at bounding box center [717, 297] width 296 height 24
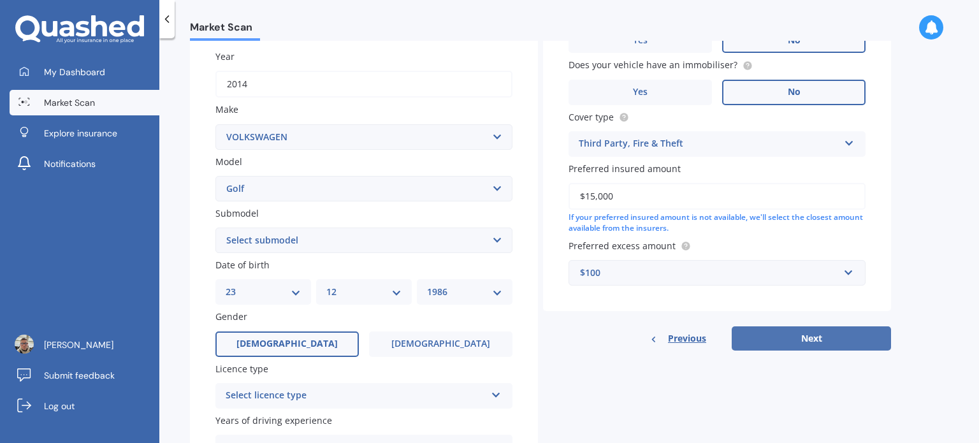
click at [854, 328] on button "Next" at bounding box center [811, 338] width 159 height 24
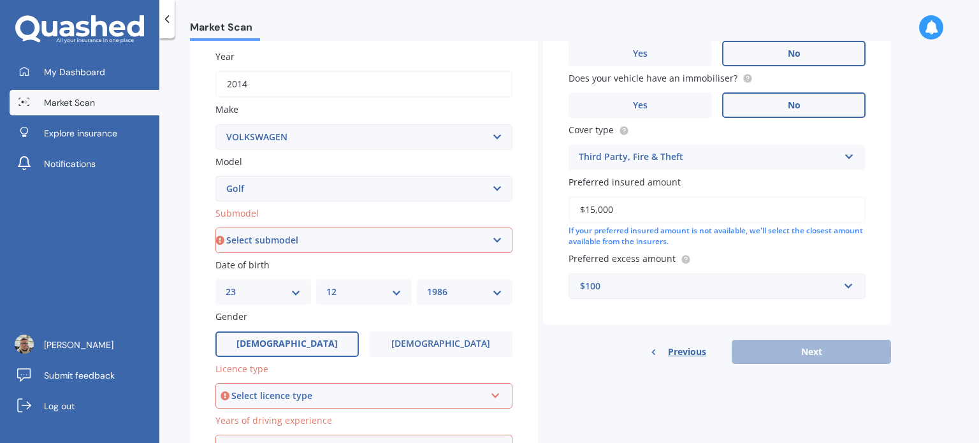
click at [316, 242] on select "Select submodel (All other) 1.4 GT TSI 1.4 TSI 1.6 1.6 FSI 1.6 TSI 1.8 1.9 TDI …" at bounding box center [363, 240] width 297 height 25
select select "1.6"
click at [215, 228] on select "Select submodel (All other) 1.4 GT TSI 1.4 TSI 1.6 1.6 FSI 1.6 TSI 1.8 1.9 TDI …" at bounding box center [363, 240] width 297 height 25
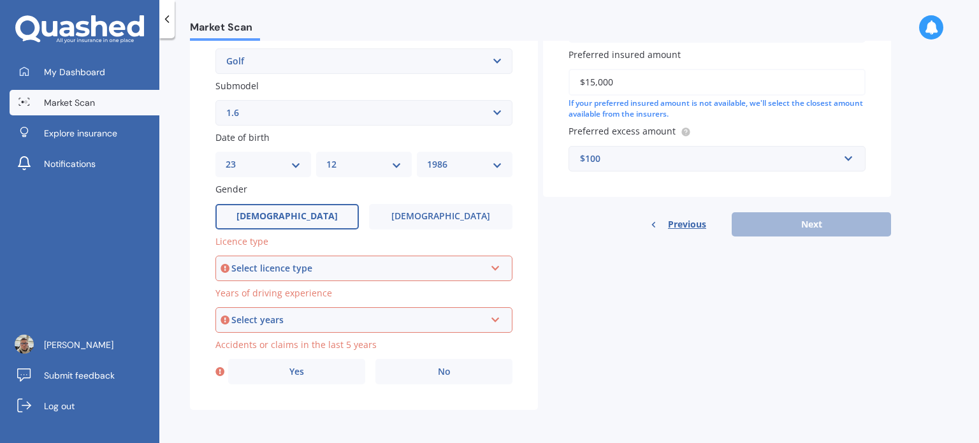
click at [305, 265] on div "Select licence type" at bounding box center [358, 268] width 254 height 14
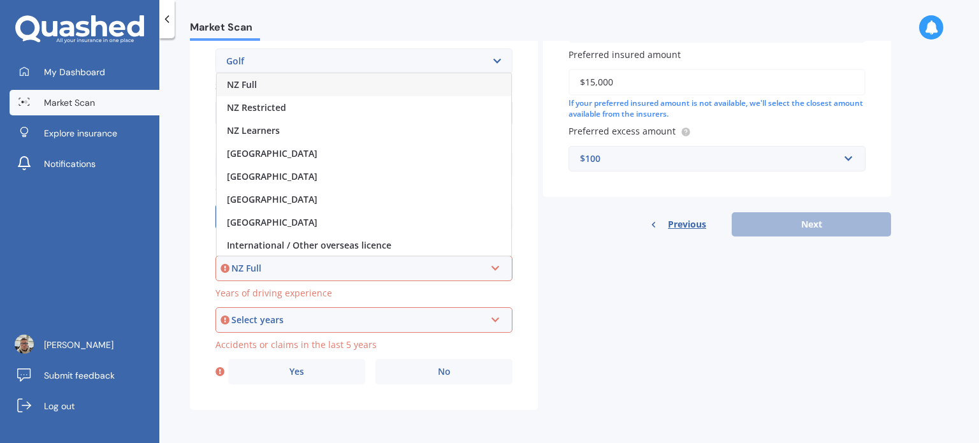
click at [283, 84] on div "NZ Full" at bounding box center [364, 84] width 294 height 23
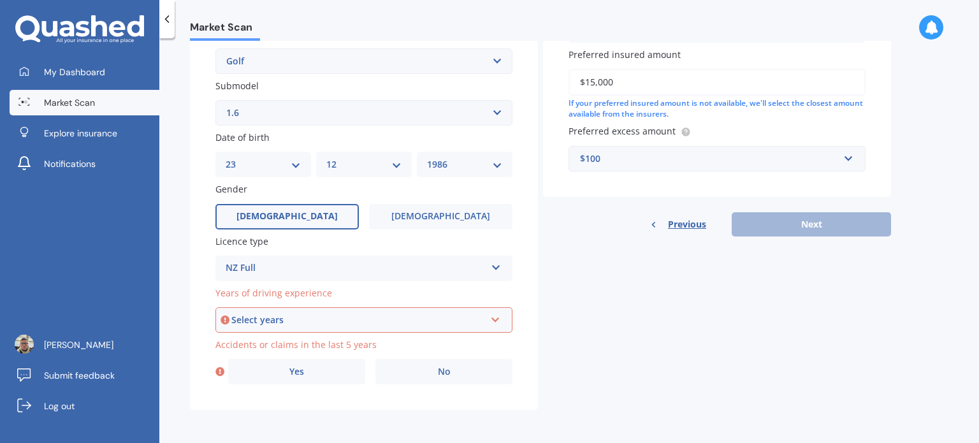
click at [268, 316] on div "Select years" at bounding box center [358, 320] width 254 height 14
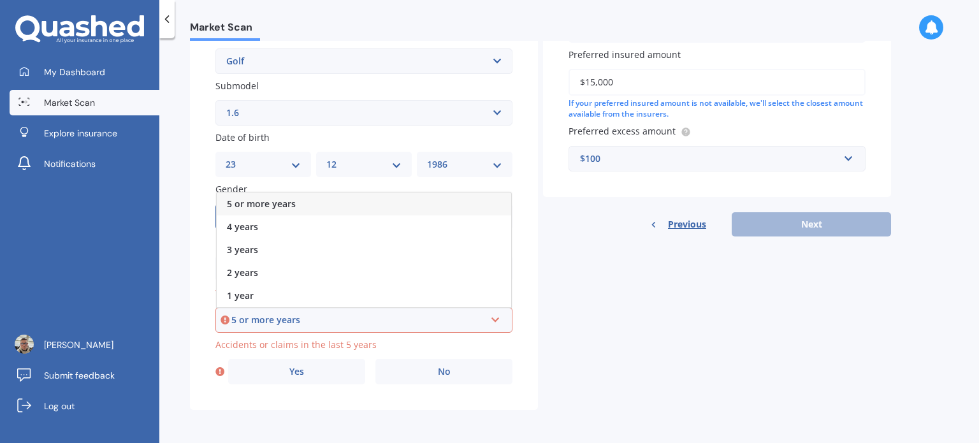
click at [274, 202] on span "5 or more years" at bounding box center [261, 204] width 69 height 12
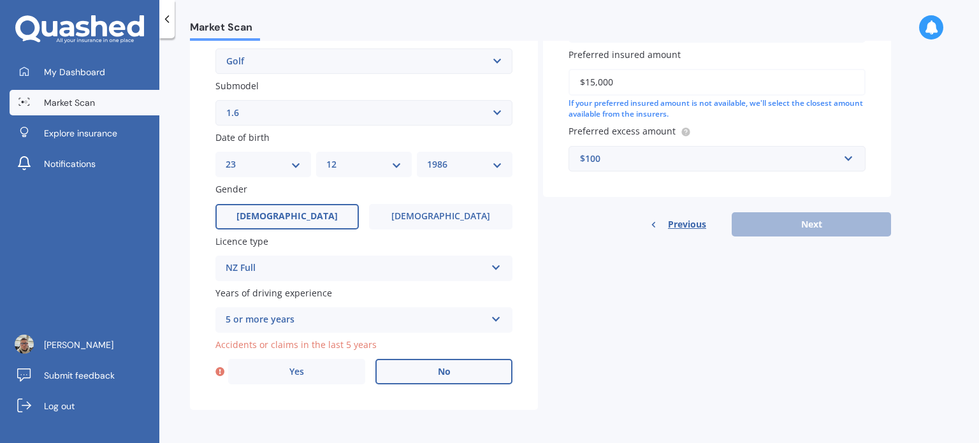
click at [436, 372] on label "No" at bounding box center [443, 371] width 137 height 25
click at [0, 0] on input "No" at bounding box center [0, 0] width 0 height 0
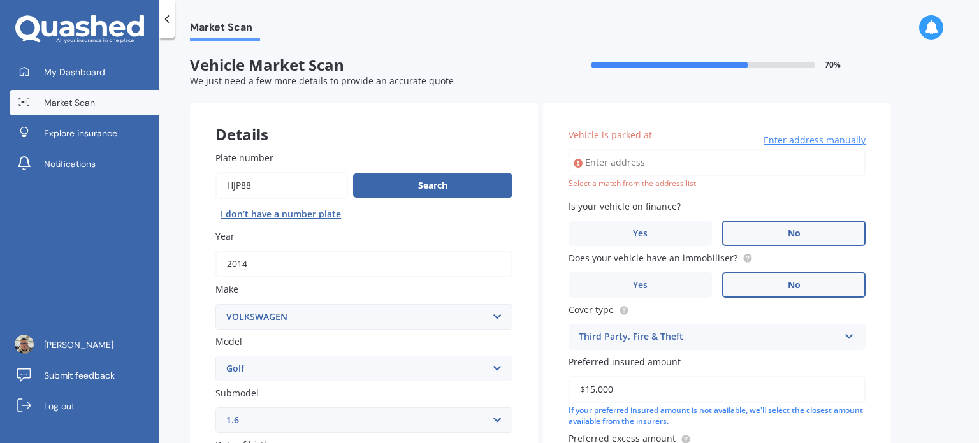
click at [679, 163] on input "Vehicle is parked at" at bounding box center [717, 162] width 297 height 27
click at [880, 192] on div "Vehicle is parked at 3A Bond CrescentForrest Hill 0620 Enter address manually S…" at bounding box center [717, 304] width 348 height 402
click at [709, 160] on input "3A Bond CrescentForrest Hill 0620" at bounding box center [717, 162] width 297 height 27
click at [733, 160] on input "3A Bond CrescentForrest Hill 0620" at bounding box center [717, 162] width 297 height 27
type input "[STREET_ADDRESS][PERSON_NAME]"
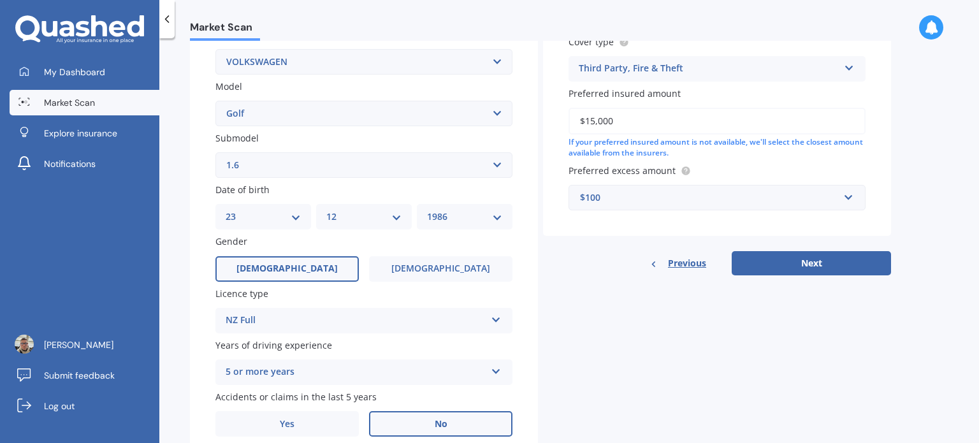
scroll to position [307, 0]
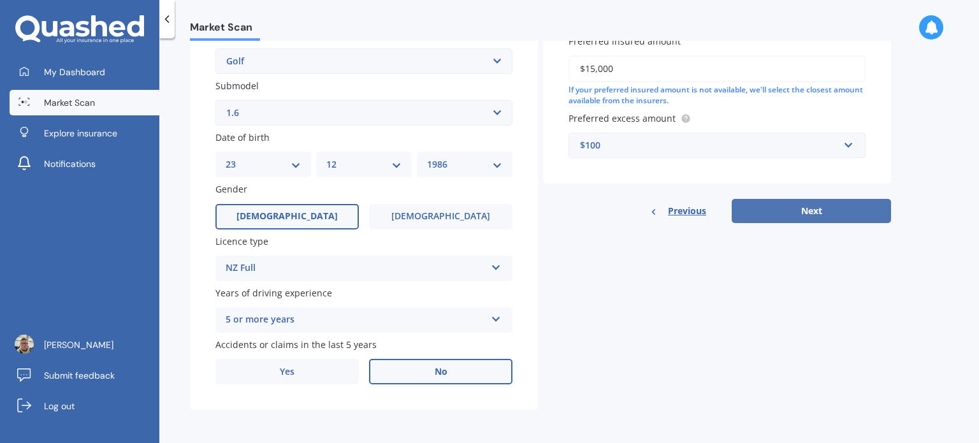
click at [813, 215] on button "Next" at bounding box center [811, 211] width 159 height 24
select select "23"
select select "12"
select select "1986"
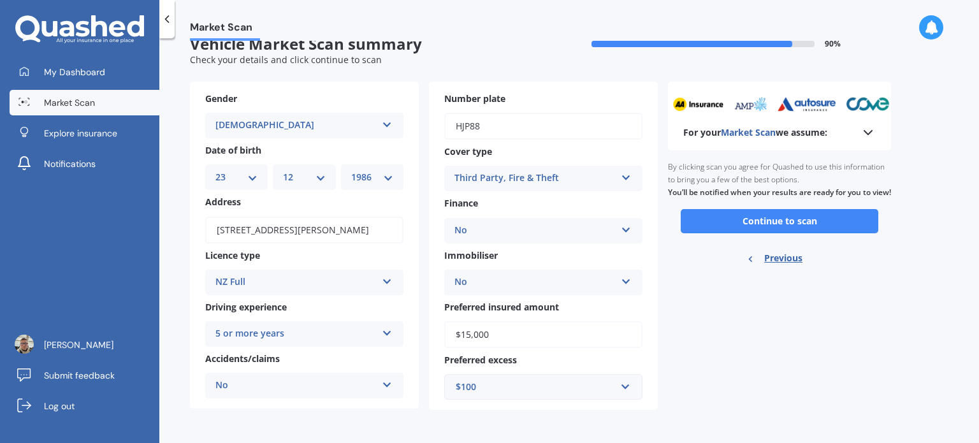
scroll to position [0, 0]
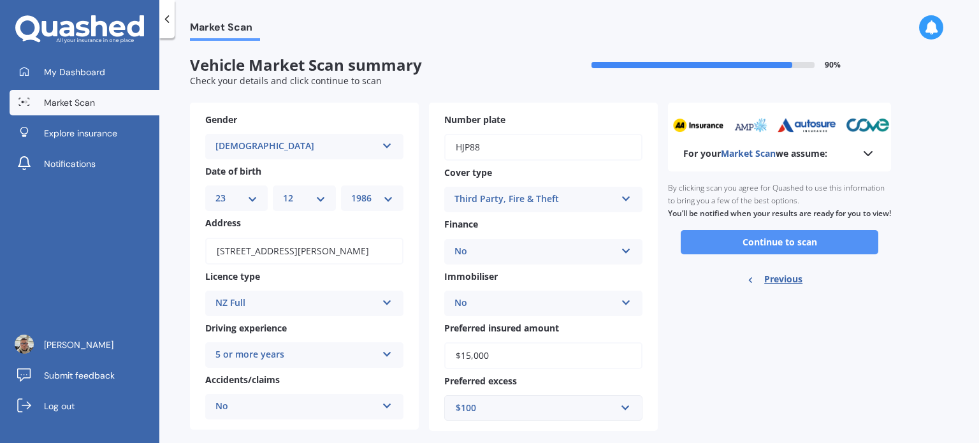
click at [786, 254] on button "Continue to scan" at bounding box center [780, 242] width 198 height 24
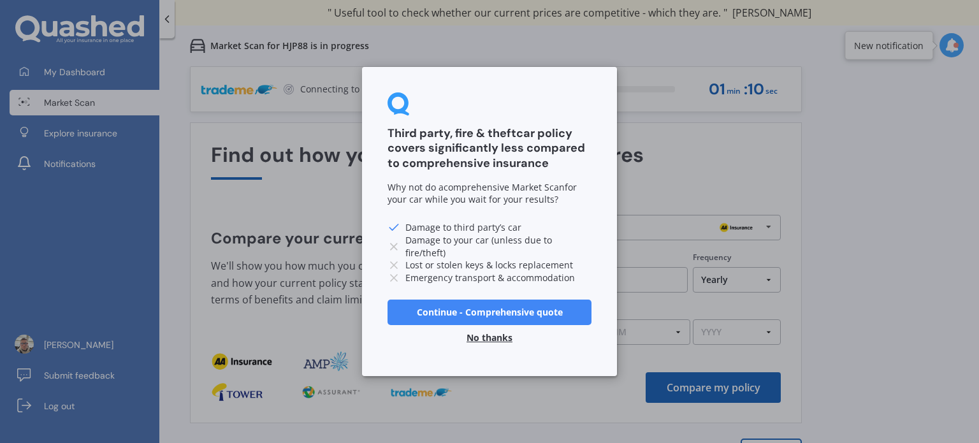
click at [480, 335] on button "No thanks" at bounding box center [489, 337] width 61 height 25
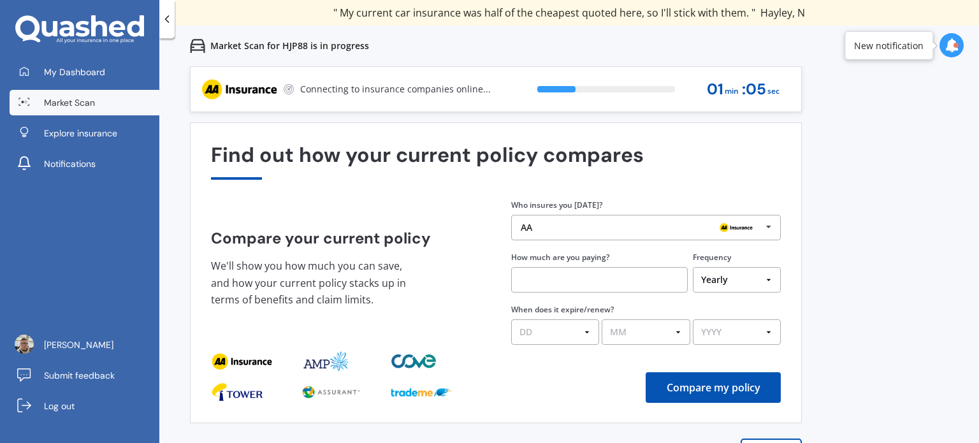
click at [951, 46] on icon at bounding box center [952, 45] width 14 height 14
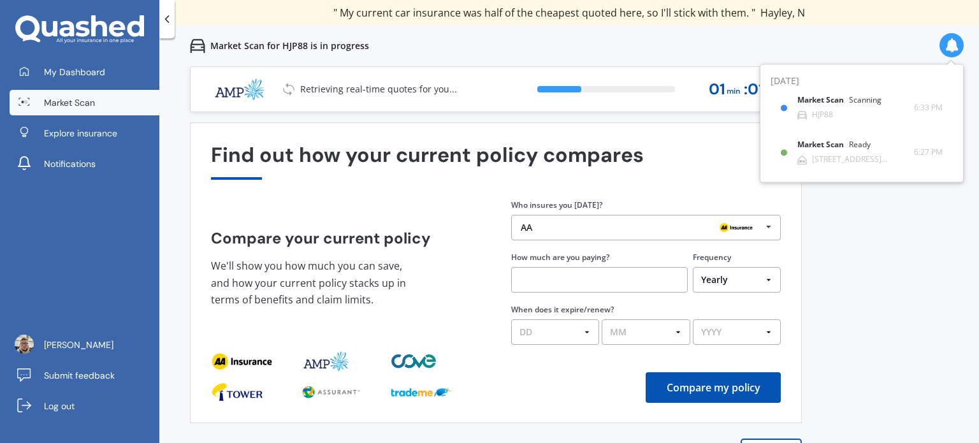
click at [949, 39] on icon at bounding box center [952, 45] width 14 height 14
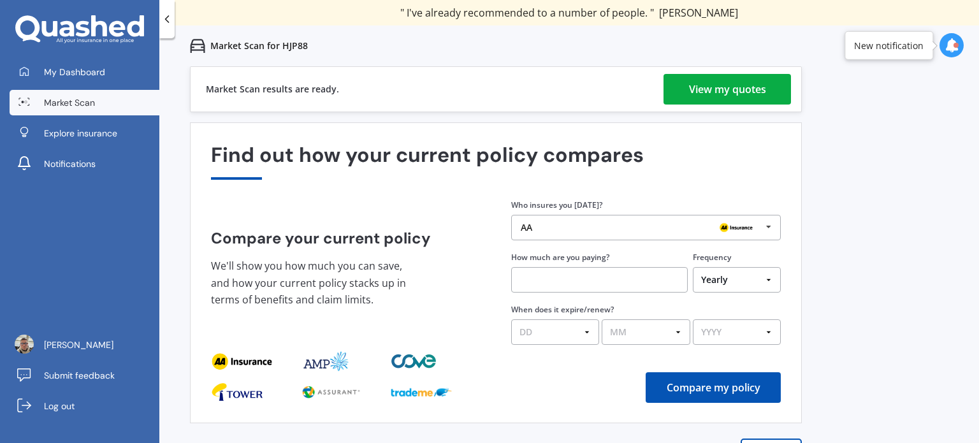
click at [741, 94] on div "View my quotes" at bounding box center [727, 89] width 77 height 31
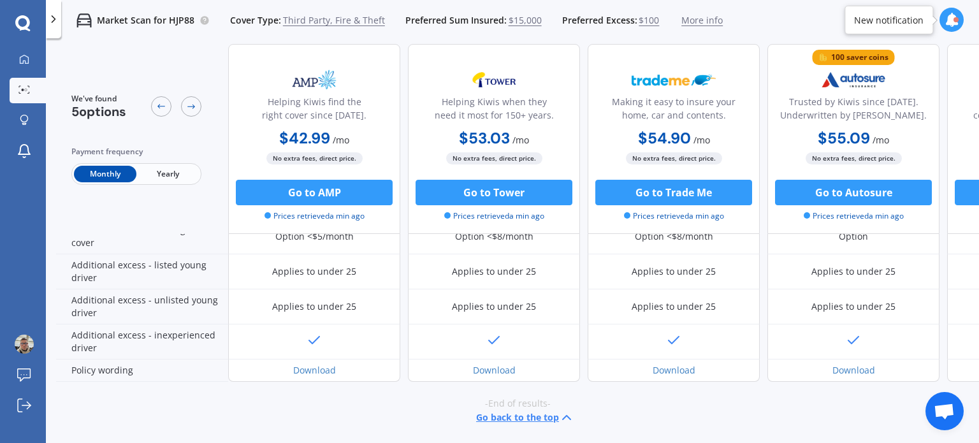
scroll to position [317, 0]
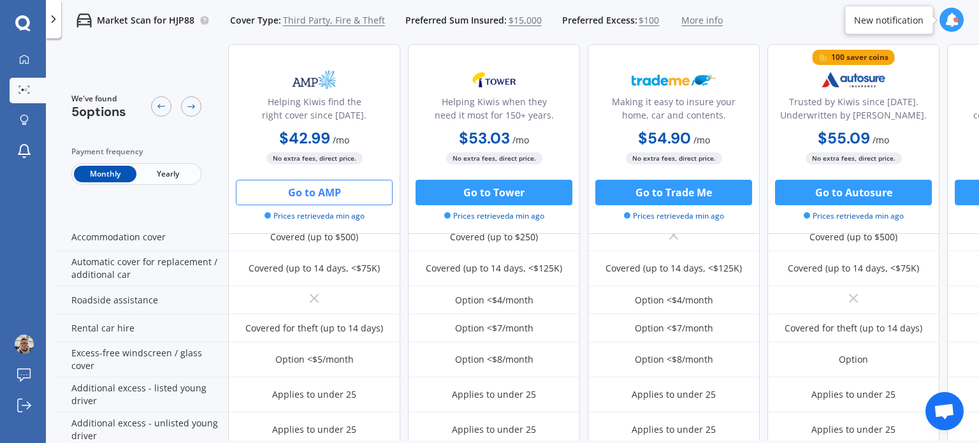
click at [340, 196] on button "Go to AMP" at bounding box center [314, 192] width 157 height 25
